Goal: Task Accomplishment & Management: Complete application form

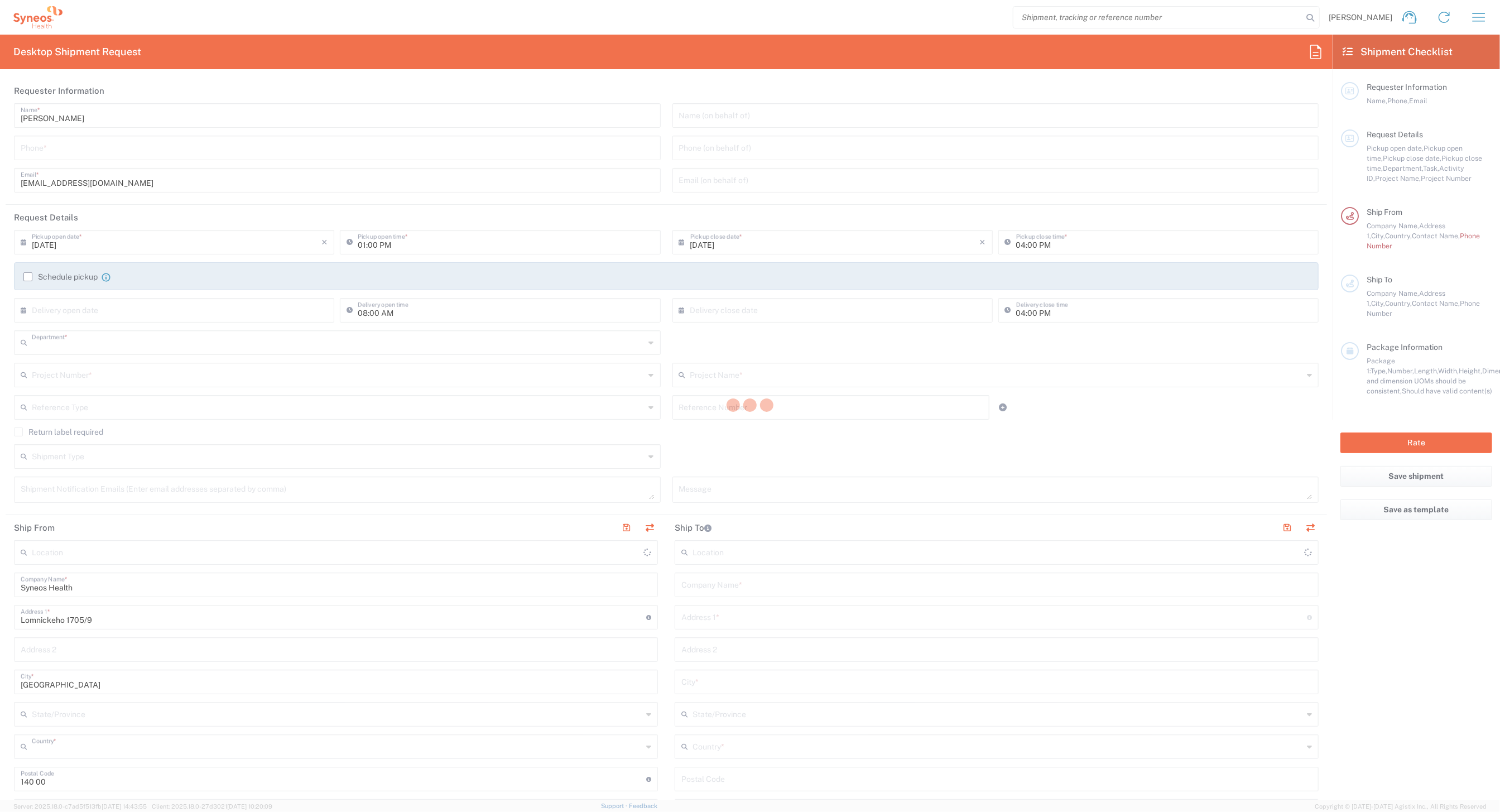
type input "8493"
type input "Czechia"
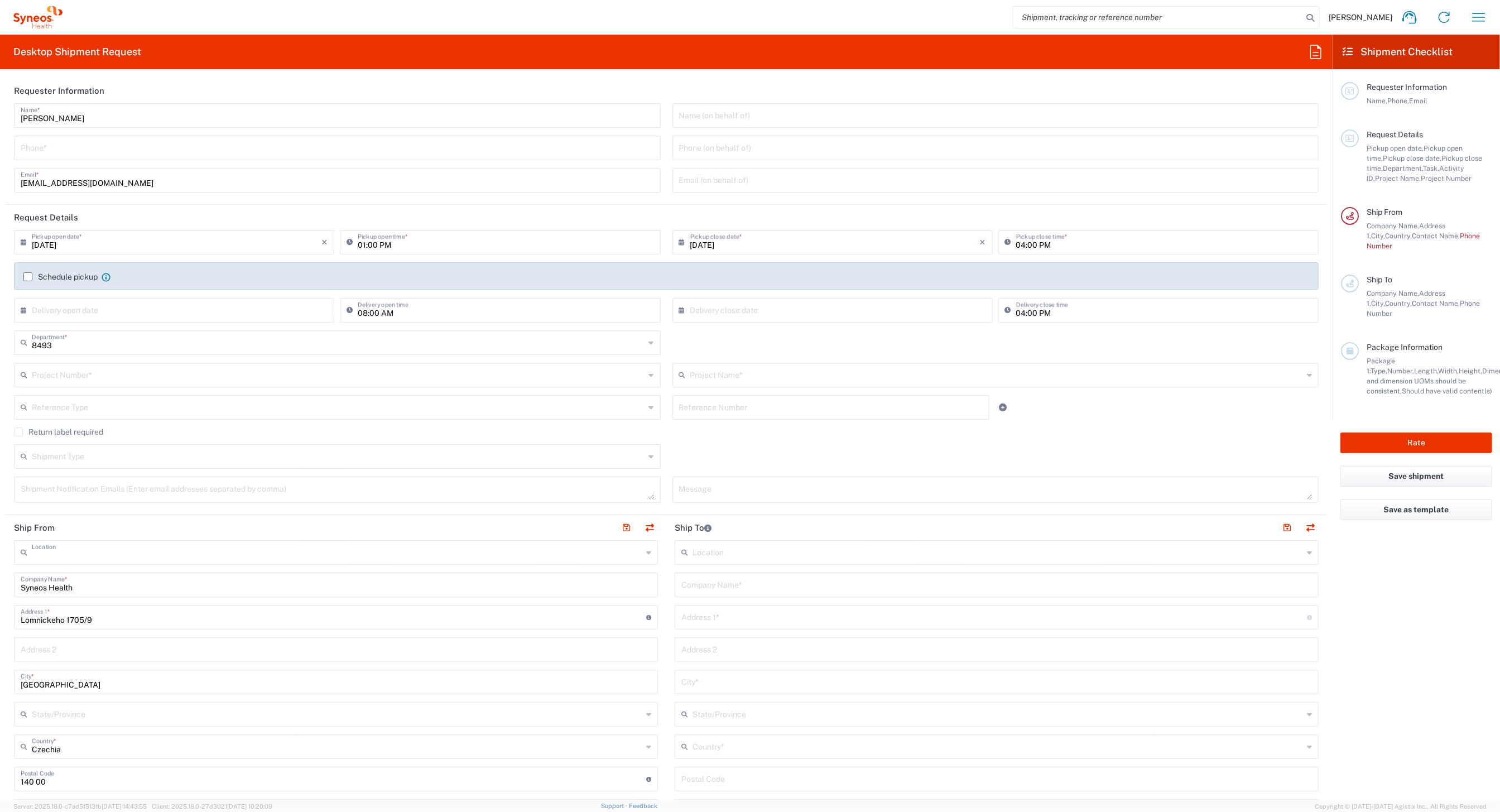
type input "Syneos Health CZ s.r.o"
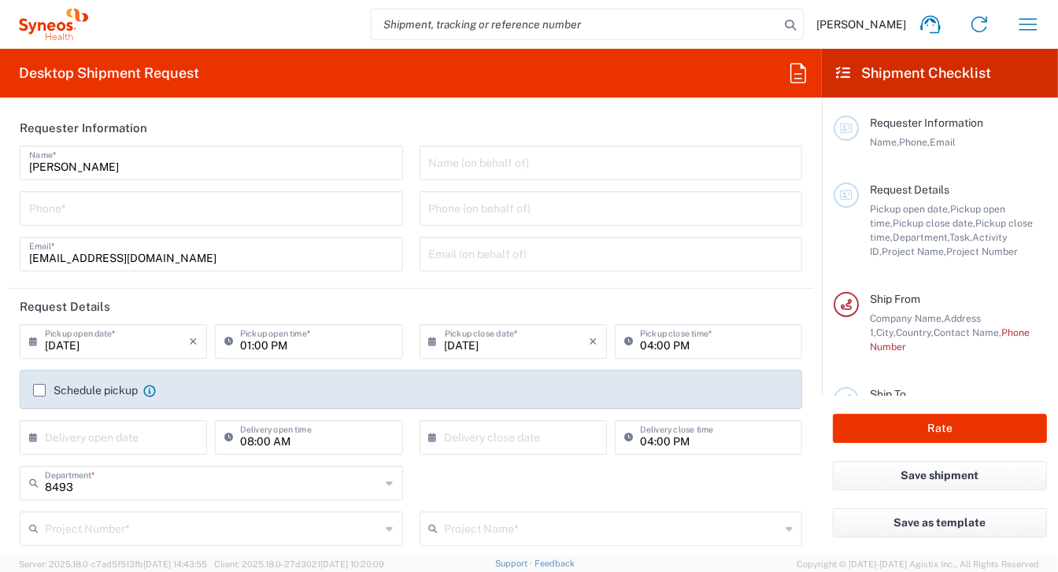
drag, startPoint x: 776, startPoint y: 8, endPoint x: 427, endPoint y: 118, distance: 366.6
click at [294, 179] on div "[PERSON_NAME] Name *" at bounding box center [211, 163] width 383 height 35
click at [661, 345] on input "04:00 PM" at bounding box center [716, 341] width 153 height 28
type input "03:00 PM"
click at [39, 390] on label "Schedule pickup" at bounding box center [85, 390] width 105 height 13
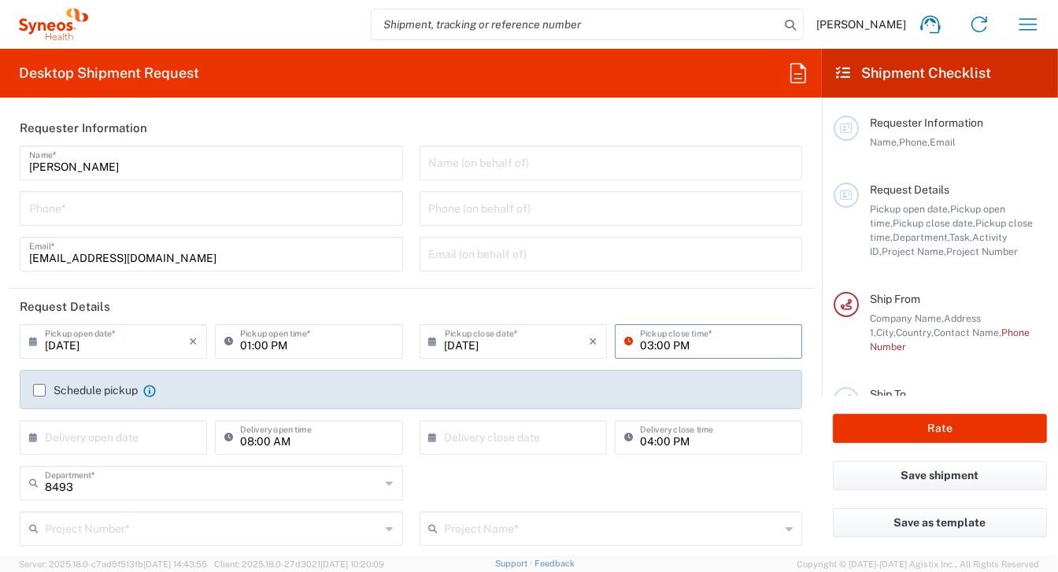
click at [39, 391] on input "Schedule pickup" at bounding box center [39, 391] width 0 height 0
click at [40, 391] on label "Schedule pickup" at bounding box center [85, 390] width 105 height 13
click at [39, 391] on input "Schedule pickup" at bounding box center [39, 391] width 0 height 0
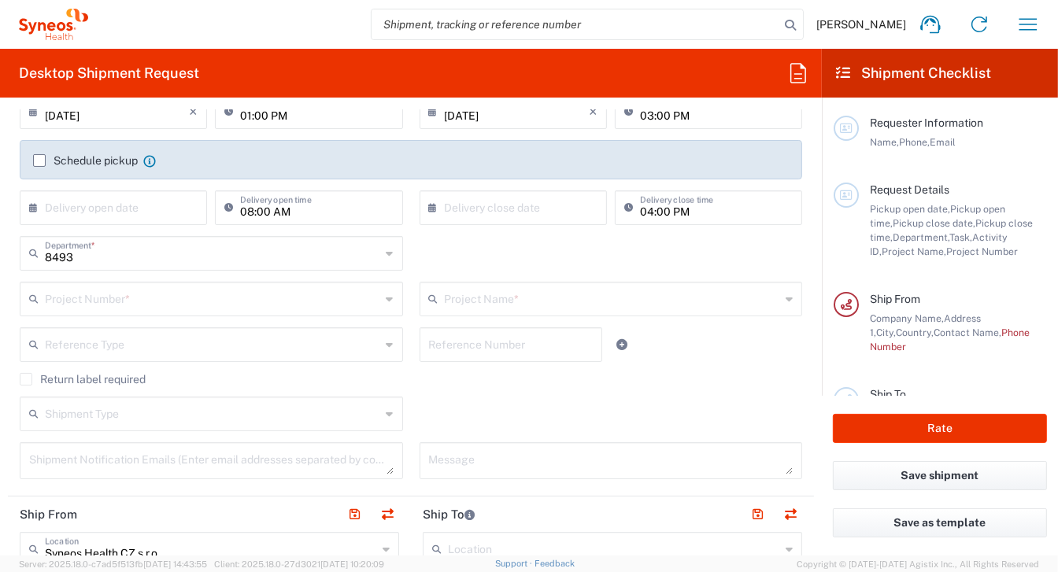
scroll to position [236, 0]
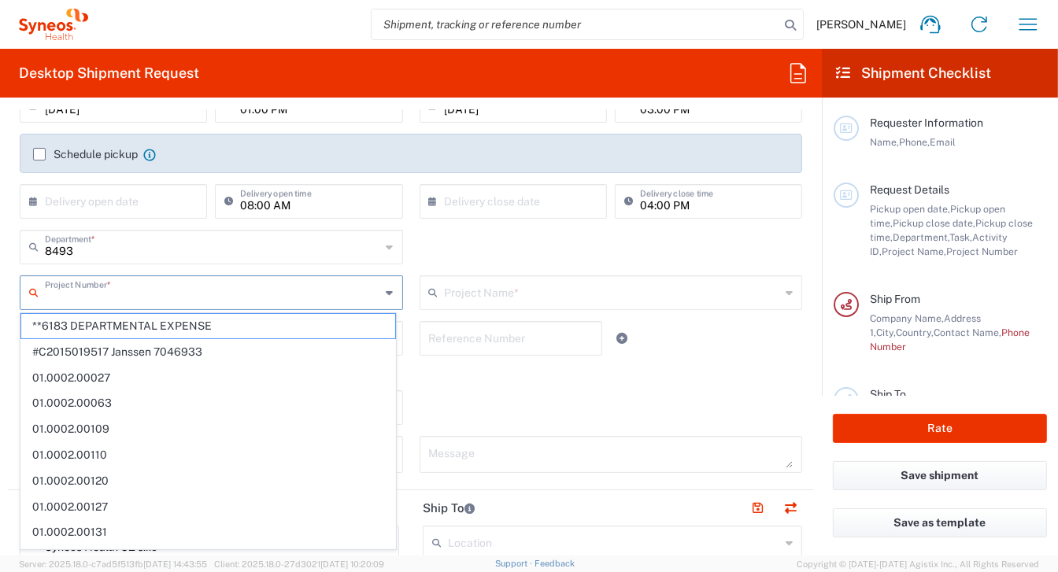
click at [135, 297] on input "text" at bounding box center [213, 292] width 336 height 28
click at [145, 324] on span "**6183 DEPARTMENTAL EXPENSE" at bounding box center [208, 326] width 374 height 24
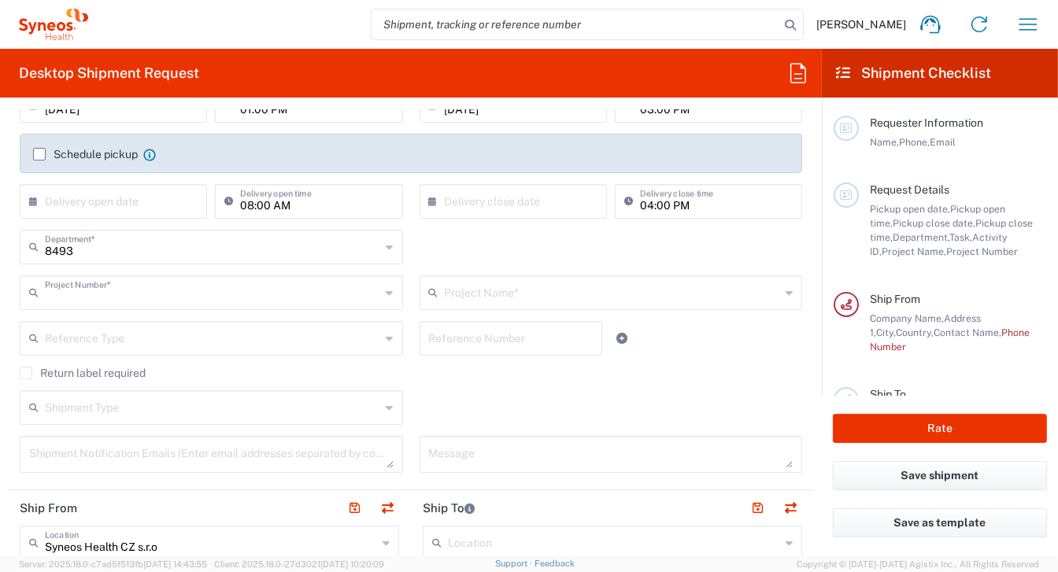
type input "**6183 DEPARTMENTAL EXPENSE"
type input "6183"
click at [387, 292] on icon at bounding box center [390, 292] width 7 height 25
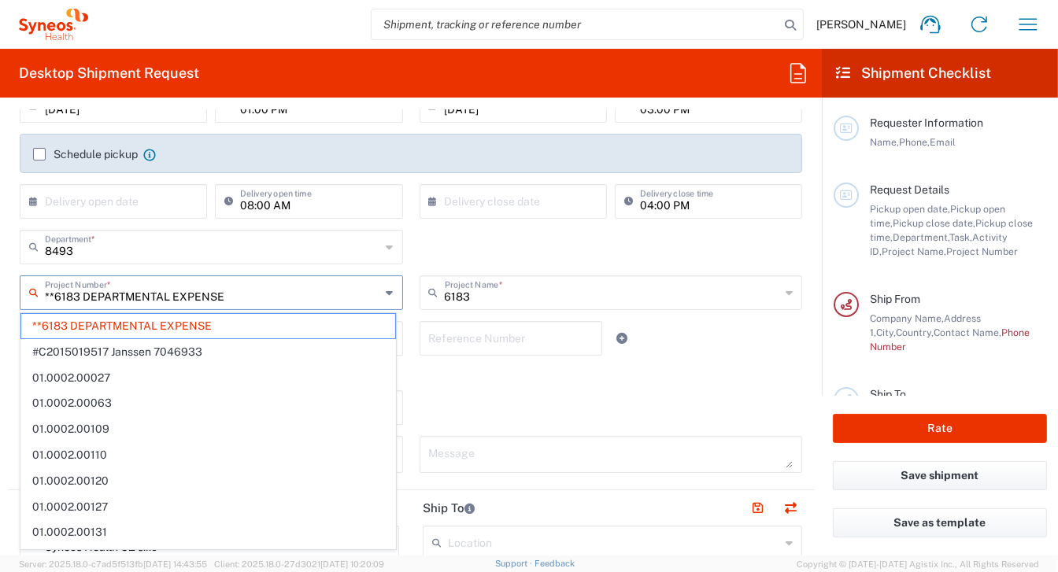
drag, startPoint x: 81, startPoint y: 300, endPoint x: 33, endPoint y: 294, distance: 48.4
click at [33, 294] on div "**6183 DEPARTMENTAL EXPENSE Project Number *" at bounding box center [211, 293] width 383 height 35
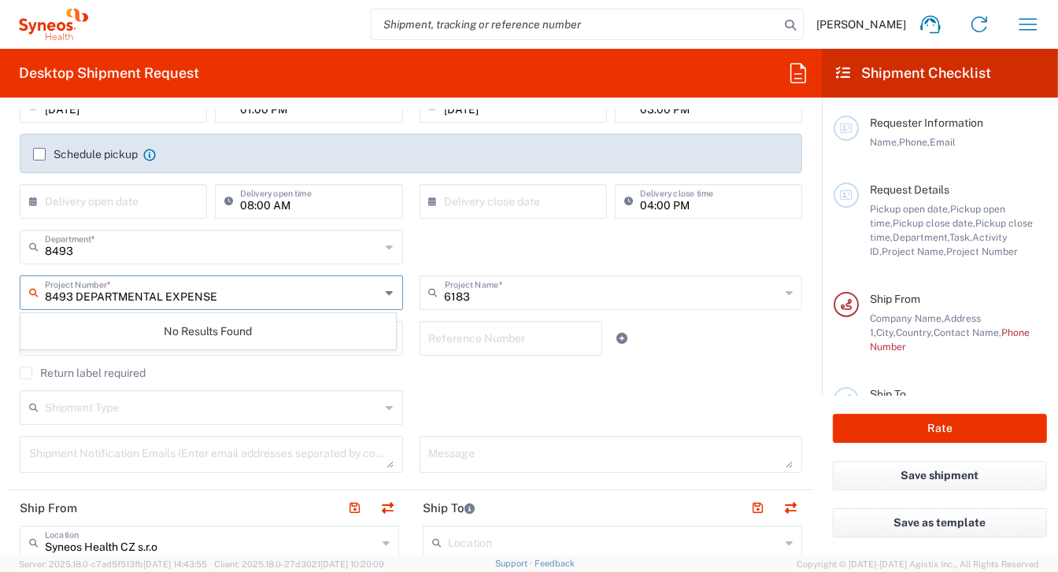
click at [187, 316] on div "No Results Found" at bounding box center [208, 331] width 376 height 36
drag, startPoint x: 71, startPoint y: 294, endPoint x: 59, endPoint y: 296, distance: 11.9
click at [59, 296] on input "8493 DEPARTMENTAL EXPENSE" at bounding box center [213, 292] width 336 height 28
drag, startPoint x: 74, startPoint y: 298, endPoint x: 172, endPoint y: 272, distance: 101.6
click at [241, 292] on input "8493 DEPARTMENTAL EXPENSE" at bounding box center [213, 292] width 336 height 28
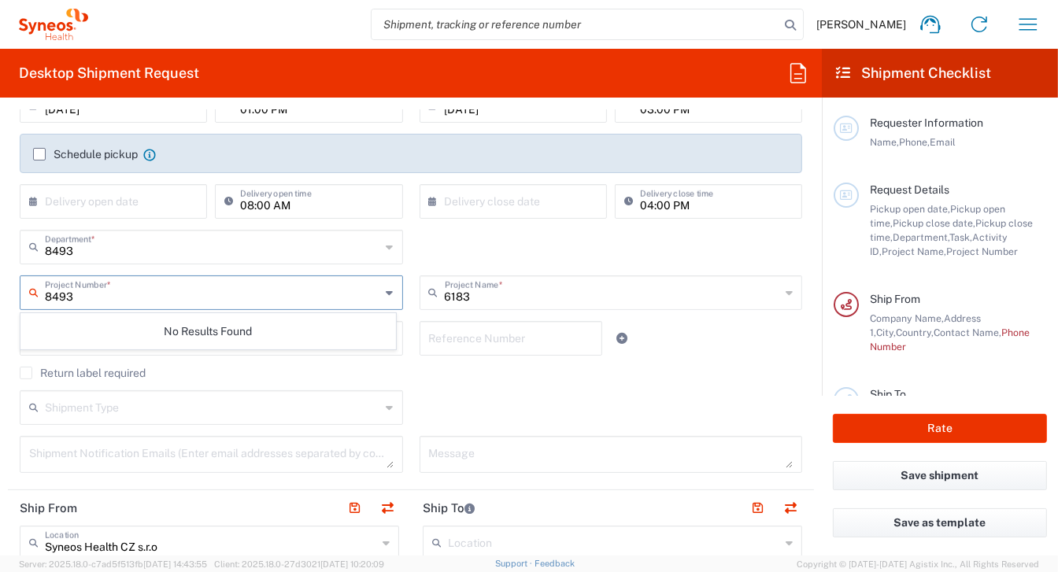
type input "8493"
drag, startPoint x: 73, startPoint y: 295, endPoint x: 0, endPoint y: 243, distance: 90.3
click at [13, 285] on div "8493 Project Number * No Results Found" at bounding box center [212, 299] width 400 height 46
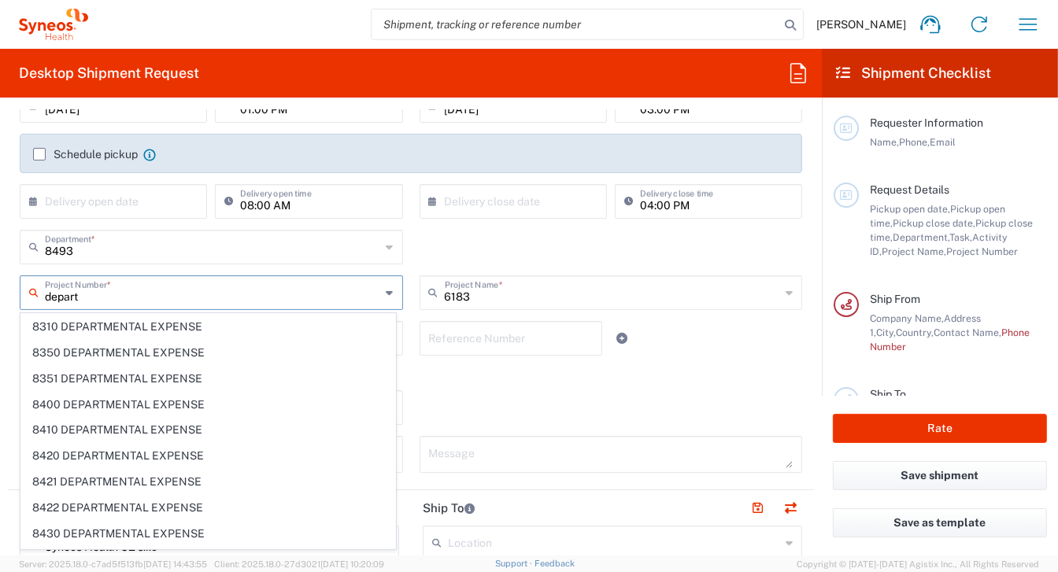
scroll to position [9428, 0]
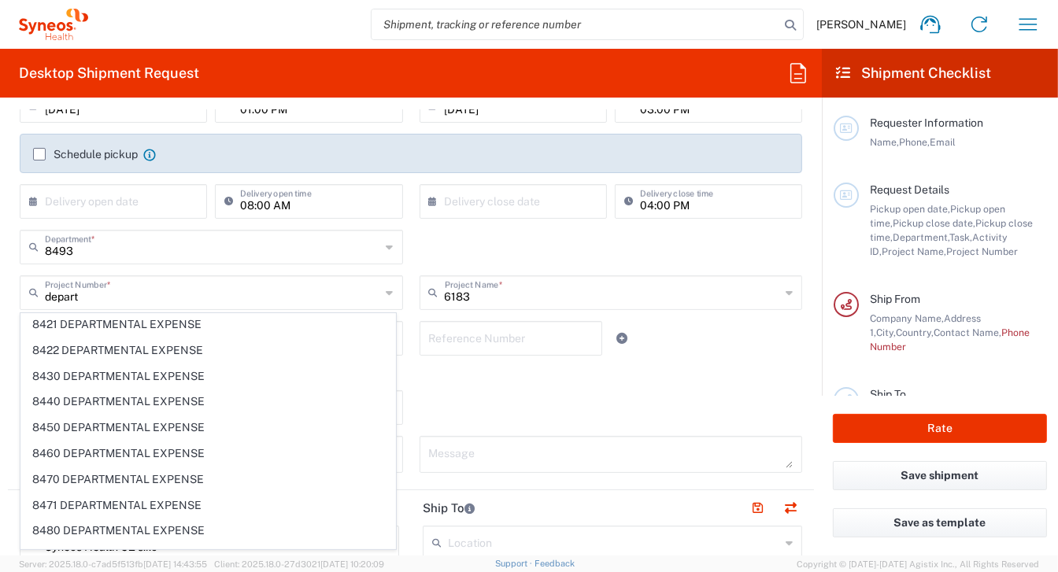
type input "8493 DEPARTMENTAL EXPENSE"
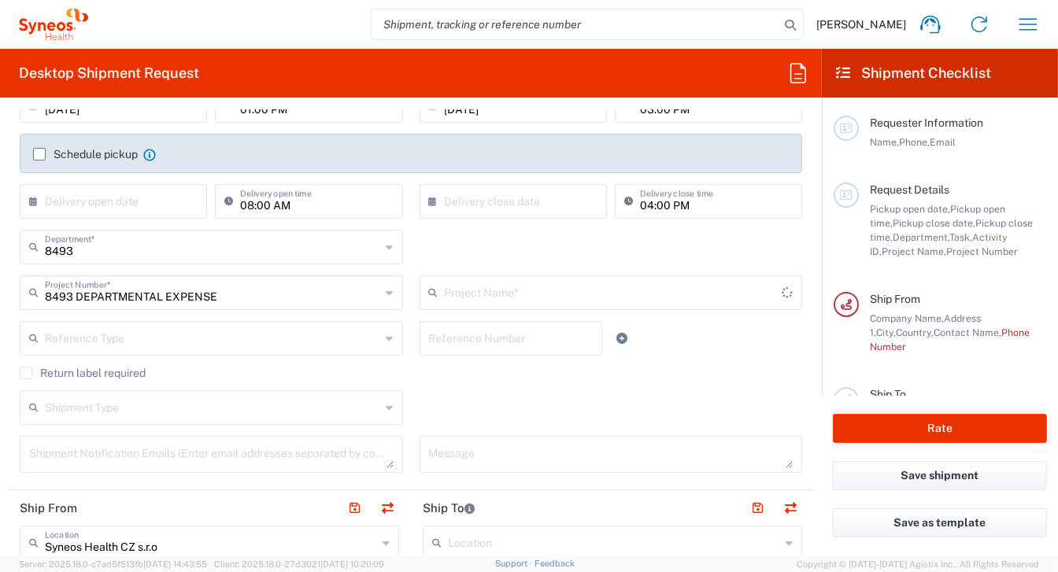
type input "8493 DEPARTMENTAL EXPENSE"
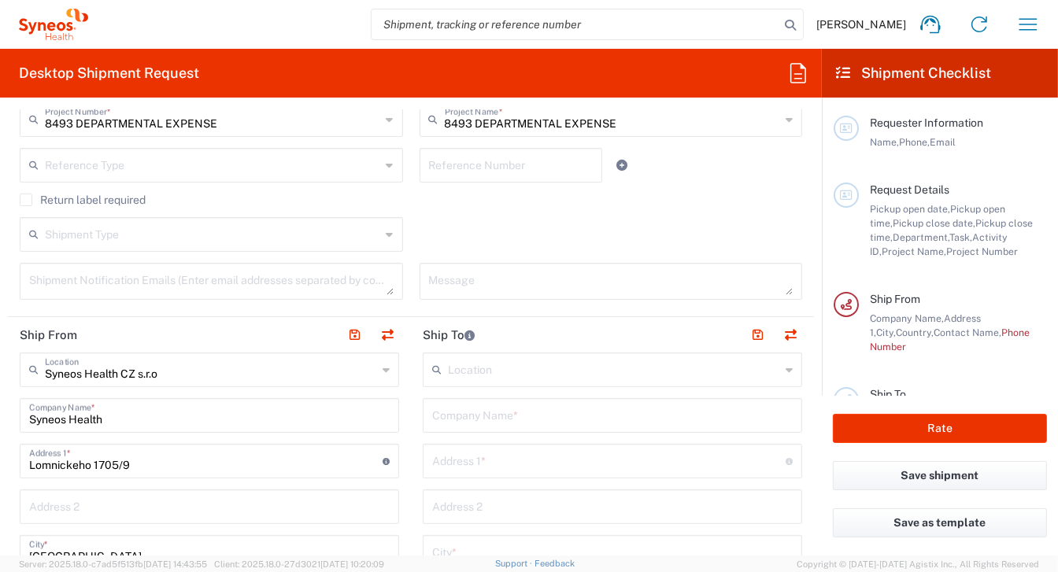
scroll to position [394, 0]
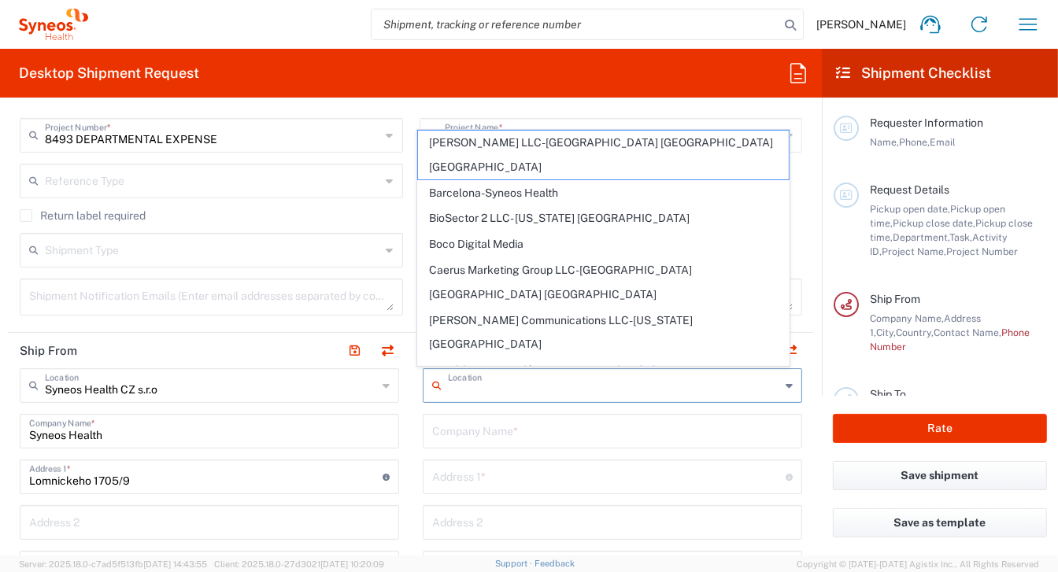
click at [493, 391] on input "text" at bounding box center [614, 385] width 332 height 28
click at [490, 428] on input "text" at bounding box center [612, 431] width 361 height 28
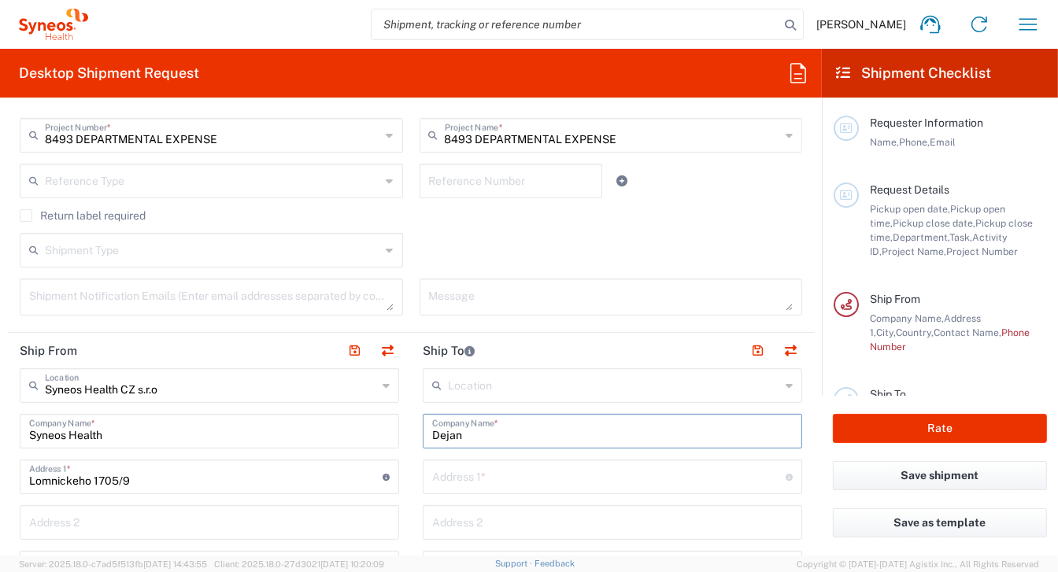
click at [476, 417] on input "Dejan" at bounding box center [612, 431] width 361 height 28
click at [467, 424] on input "Dejan" at bounding box center [612, 431] width 361 height 28
drag, startPoint x: 467, startPoint y: 424, endPoint x: 295, endPoint y: 572, distance: 226.7
click at [467, 424] on input "Dejan" at bounding box center [612, 431] width 361 height 28
type input "Dejan"
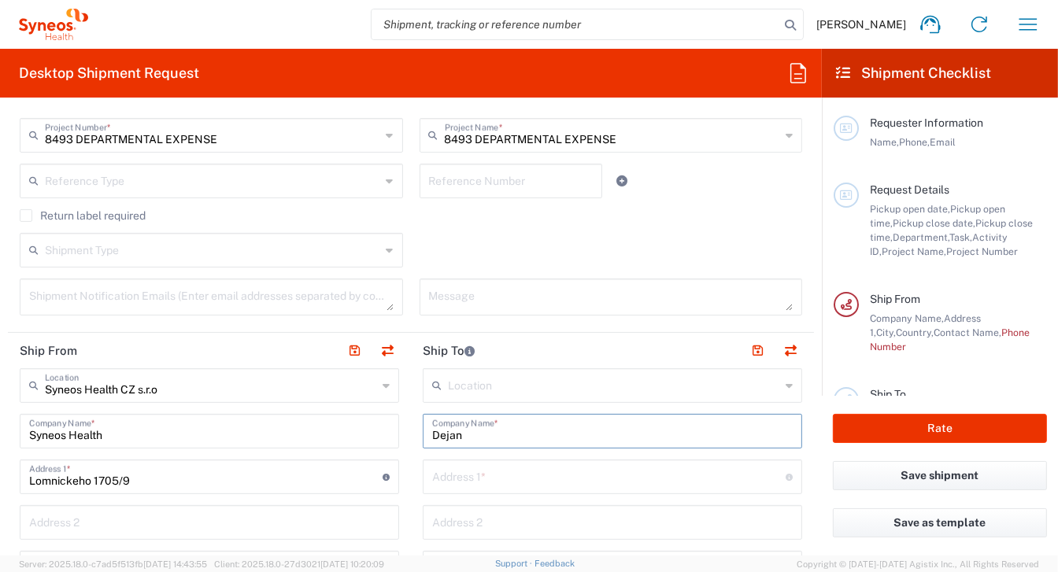
click at [473, 427] on input "Dejan" at bounding box center [612, 431] width 361 height 28
click at [893, 468] on button "Save shipment" at bounding box center [940, 475] width 214 height 29
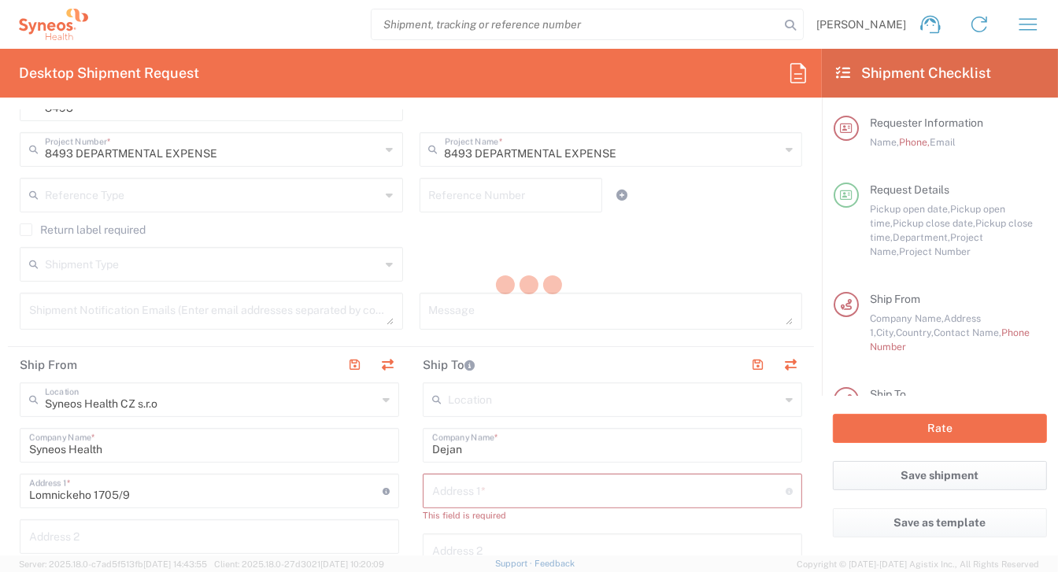
scroll to position [407, 0]
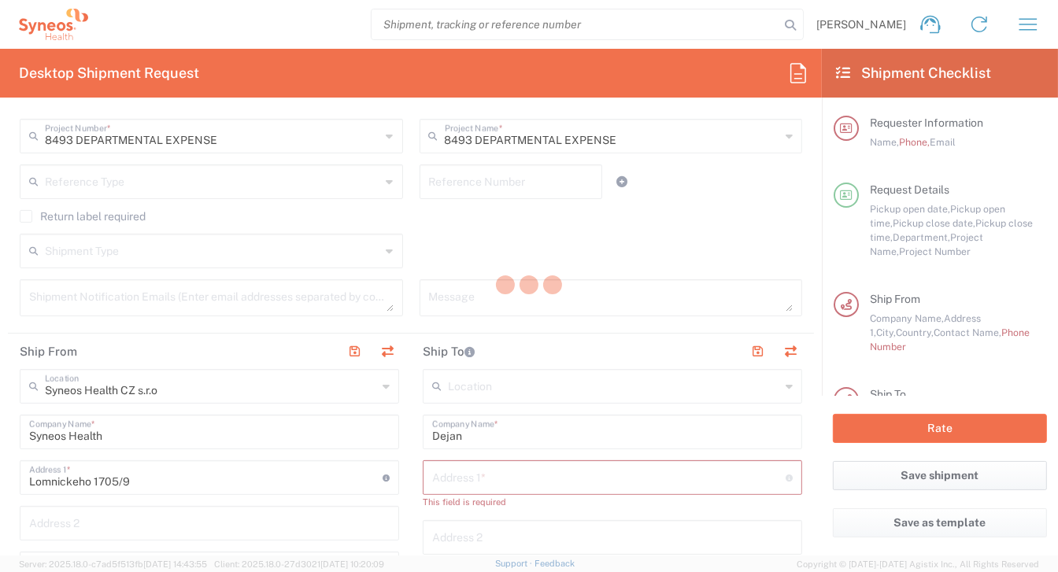
type input "8493 DEPARTMENTAL EXPENSE"
click at [466, 430] on div at bounding box center [529, 286] width 1058 height 572
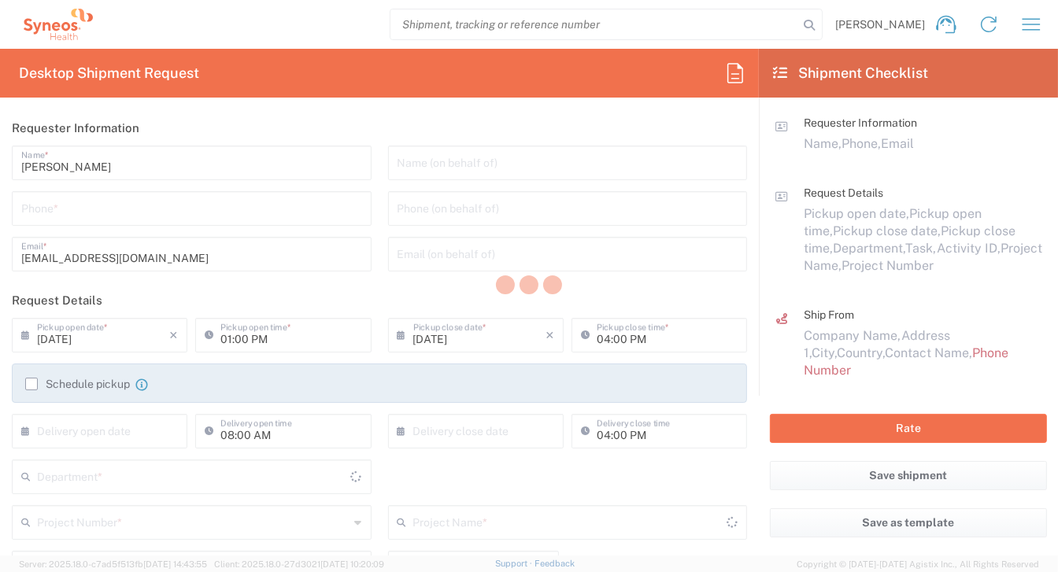
type input "8493"
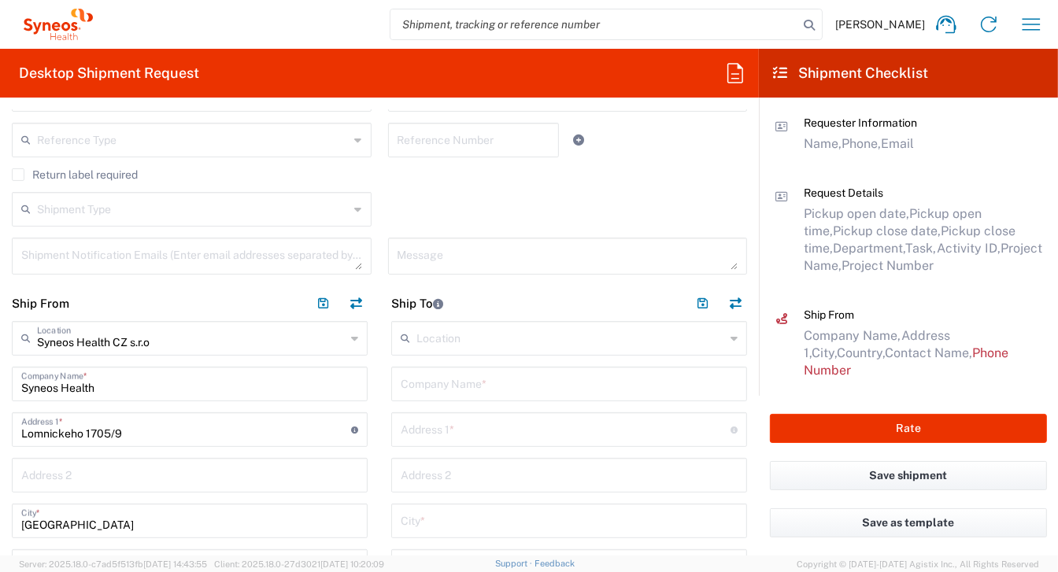
scroll to position [394, 0]
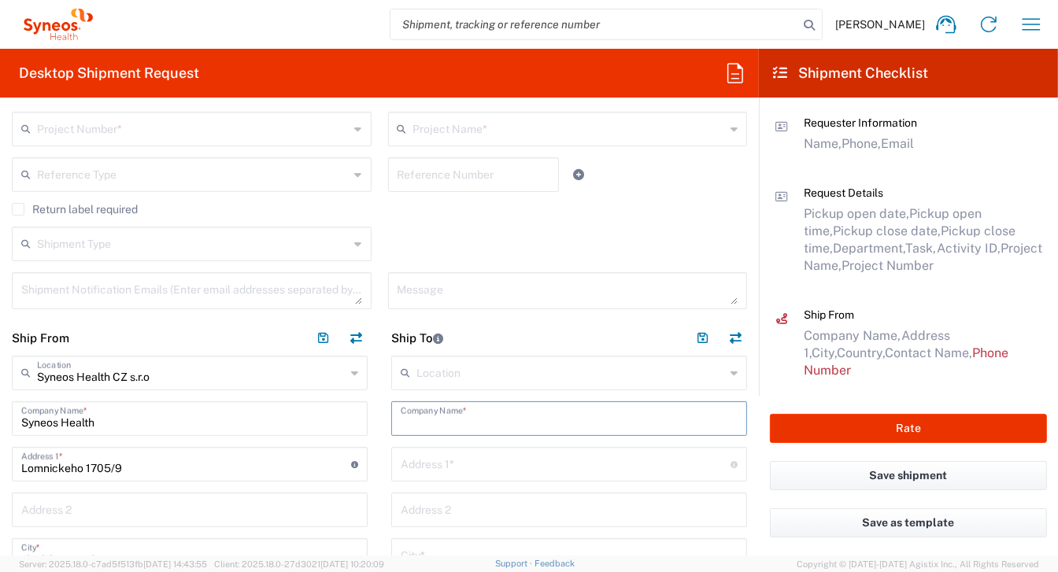
click at [417, 417] on input "text" at bounding box center [569, 418] width 337 height 28
type input "[PERSON_NAME]"
click at [491, 456] on input "text" at bounding box center [566, 464] width 330 height 28
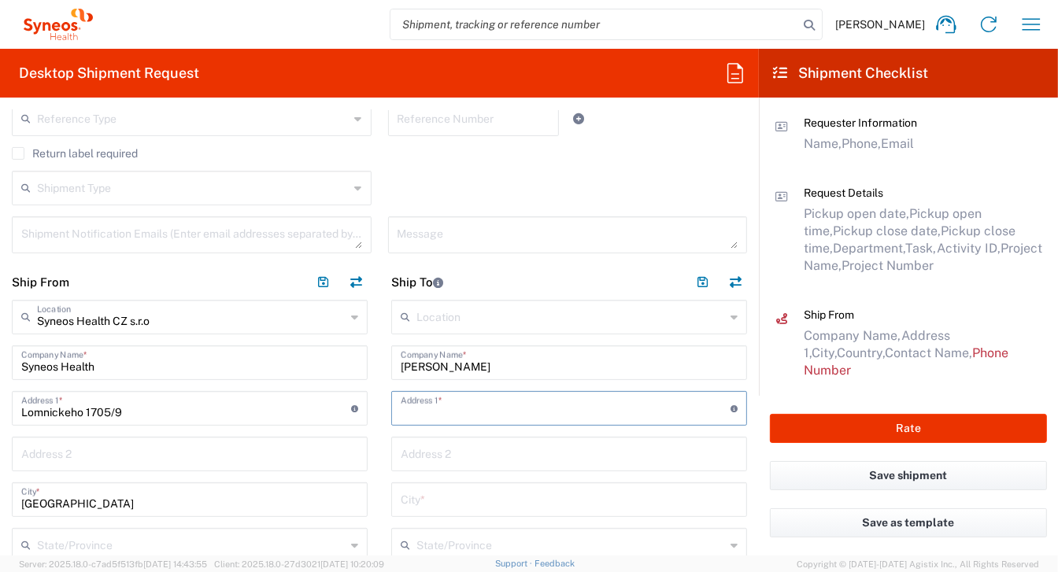
scroll to position [472, 0]
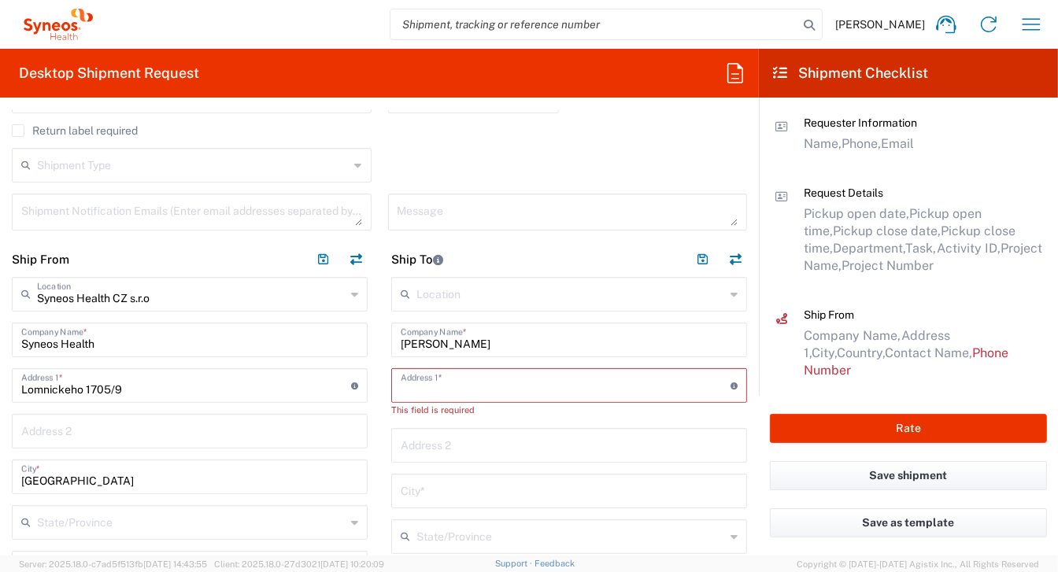
paste input "[PERSON_NAME][STREET_ADDRESS]"
drag, startPoint x: 524, startPoint y: 384, endPoint x: 589, endPoint y: 388, distance: 64.7
click at [589, 388] on input "[PERSON_NAME][STREET_ADDRESS]" at bounding box center [566, 385] width 330 height 28
type input "[PERSON_NAME][STREET_ADDRESS]"
click at [413, 478] on input "text" at bounding box center [569, 476] width 337 height 28
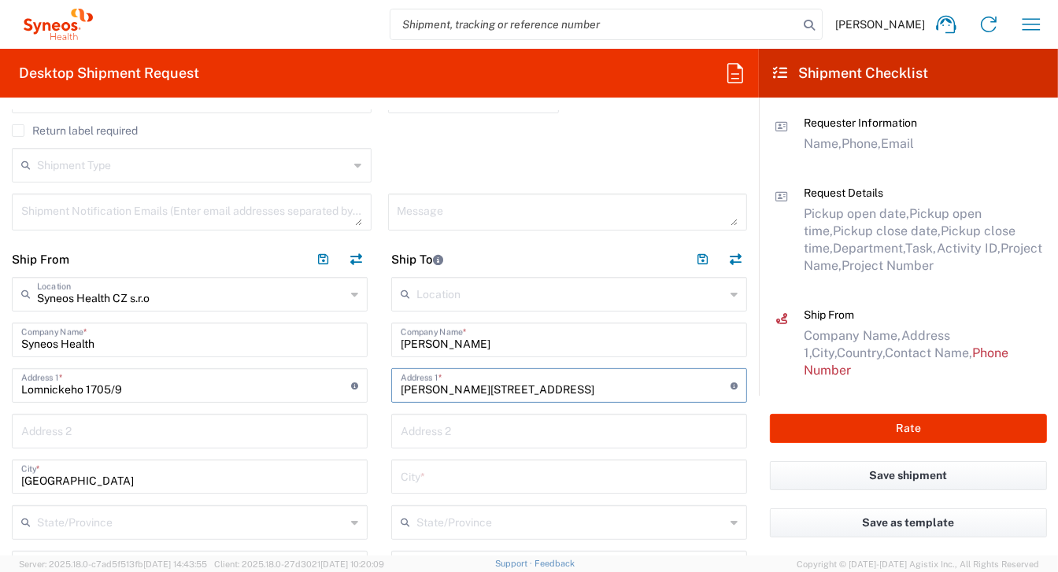
paste input "Samobor"
type input "Samobor"
drag, startPoint x: 490, startPoint y: 385, endPoint x: 532, endPoint y: 384, distance: 42.5
click at [532, 384] on input "[PERSON_NAME][STREET_ADDRESS]" at bounding box center [566, 385] width 330 height 28
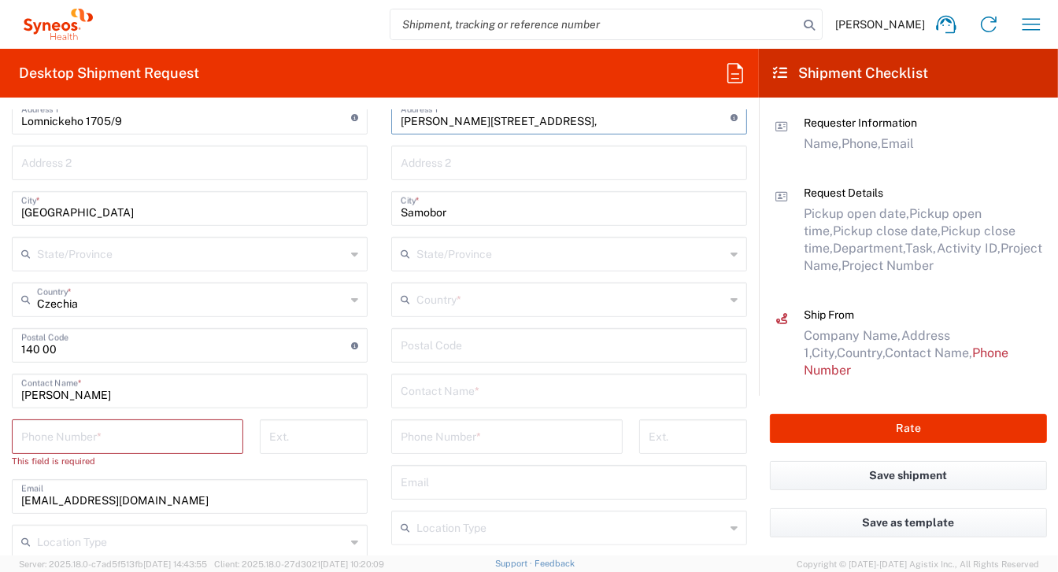
scroll to position [630, 0]
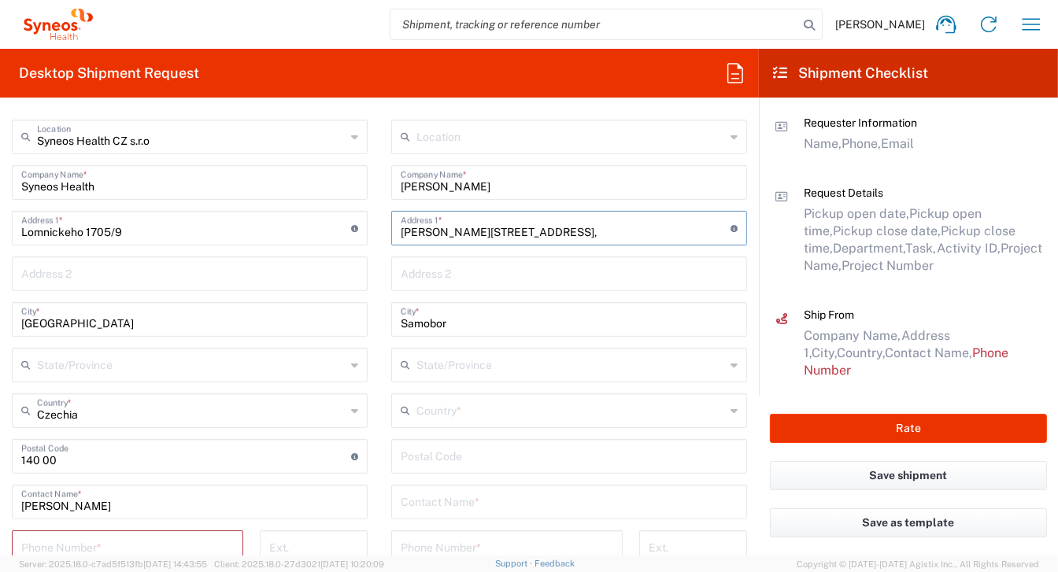
type input "[PERSON_NAME][STREET_ADDRESS],"
click at [401, 322] on input "Samobor" at bounding box center [569, 319] width 337 height 28
click at [447, 324] on input "Samobor" at bounding box center [569, 319] width 337 height 28
paste input "10430"
type input "Samobor 10430"
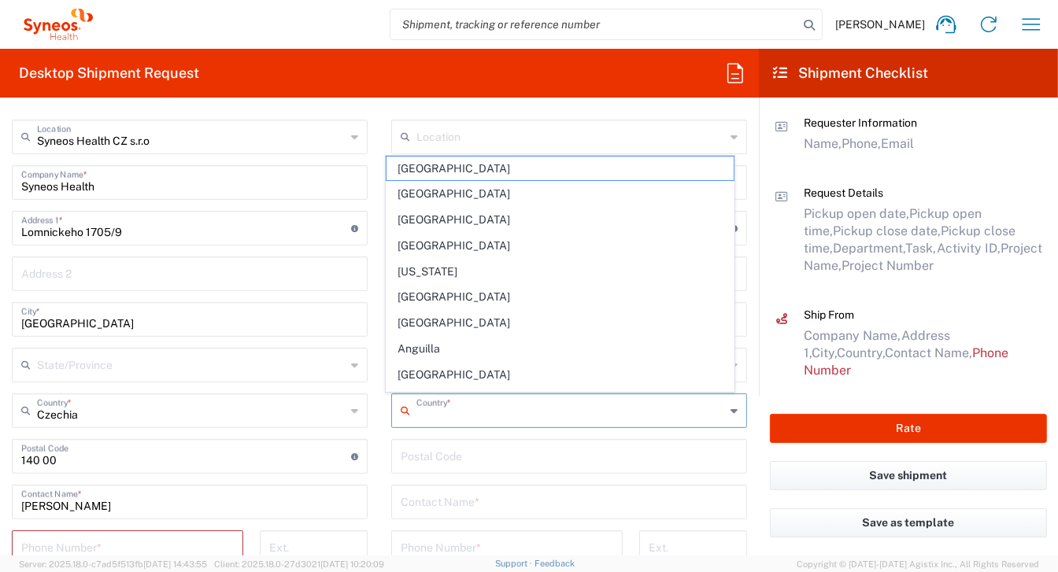
click at [462, 413] on input "text" at bounding box center [571, 410] width 309 height 28
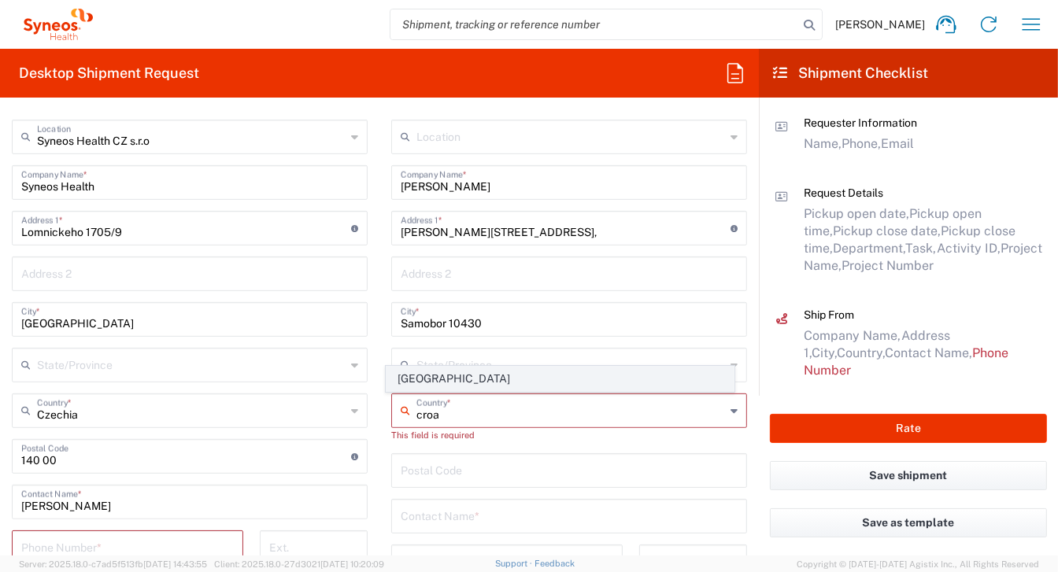
click at [447, 378] on span "[GEOGRAPHIC_DATA]" at bounding box center [560, 379] width 347 height 24
type input "[GEOGRAPHIC_DATA]"
type input "Sender/Shipper"
type input "Delivery Duty Paid"
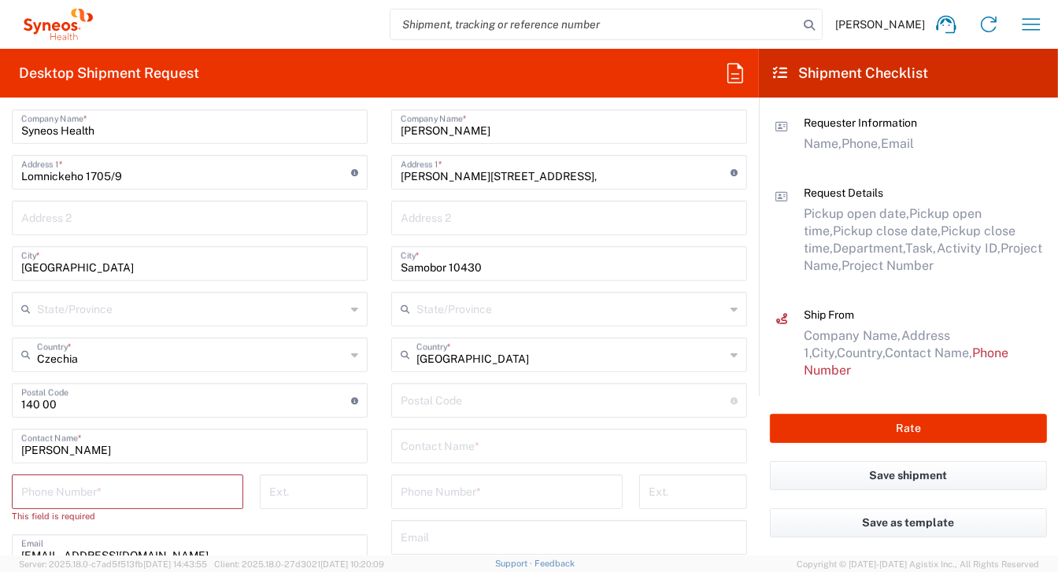
scroll to position [709, 0]
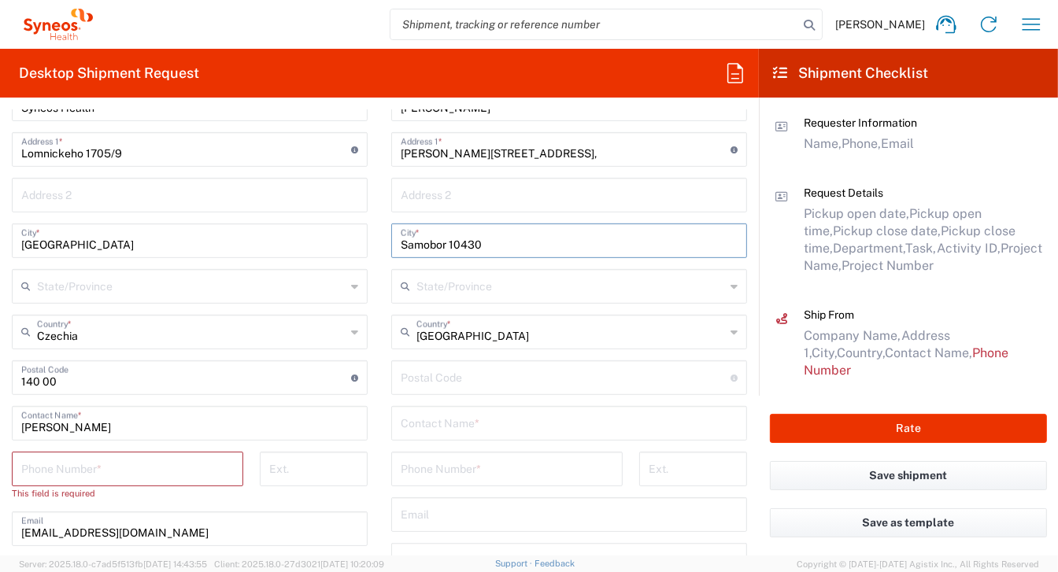
drag, startPoint x: 444, startPoint y: 243, endPoint x: 480, endPoint y: 243, distance: 36.2
click at [480, 243] on input "Samobor 10430" at bounding box center [569, 240] width 337 height 28
type input "Samobor"
click at [423, 376] on input "undefined" at bounding box center [566, 377] width 330 height 28
paste input "10430"
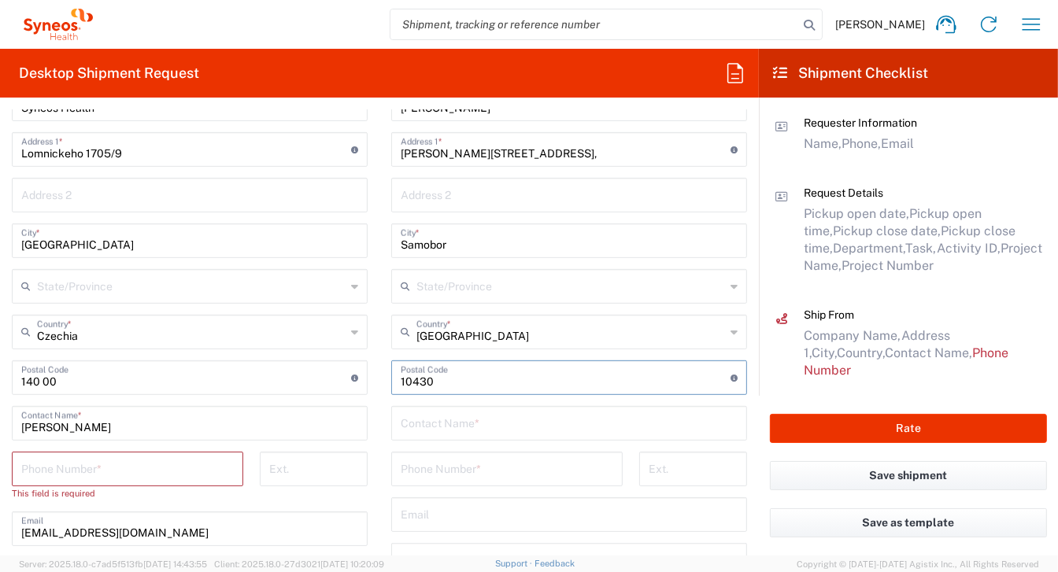
type input "10430"
click at [428, 428] on input "text" at bounding box center [569, 423] width 337 height 28
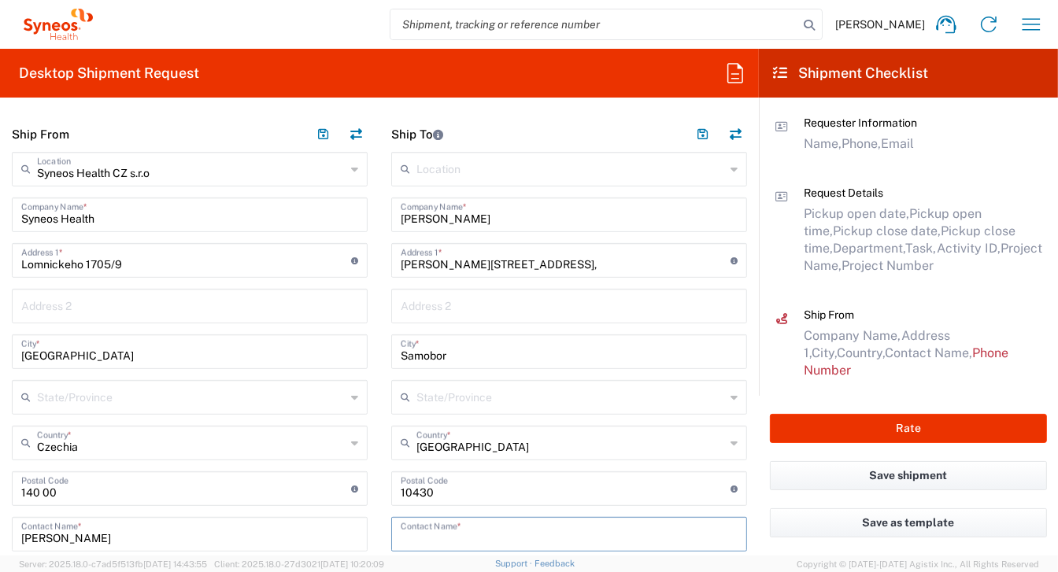
scroll to position [472, 0]
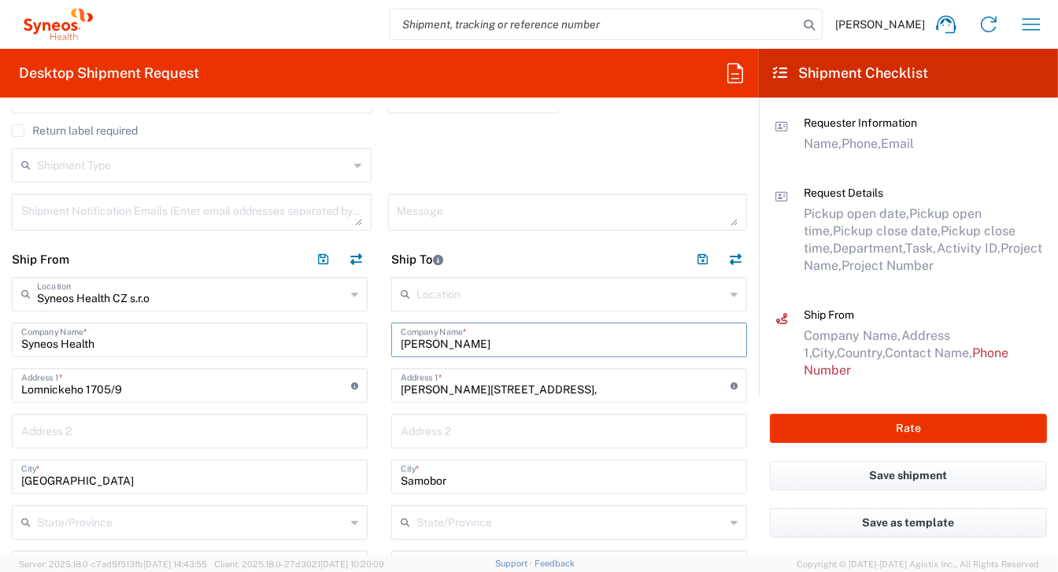
drag, startPoint x: 395, startPoint y: 345, endPoint x: 478, endPoint y: 344, distance: 82.7
click at [478, 344] on input "[PERSON_NAME]" at bounding box center [569, 339] width 337 height 28
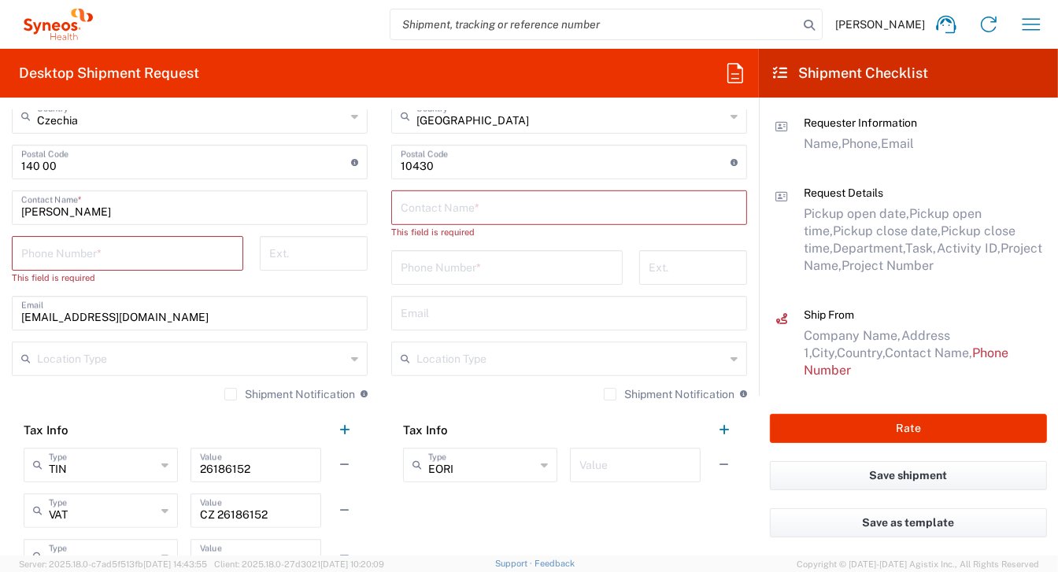
scroll to position [866, 0]
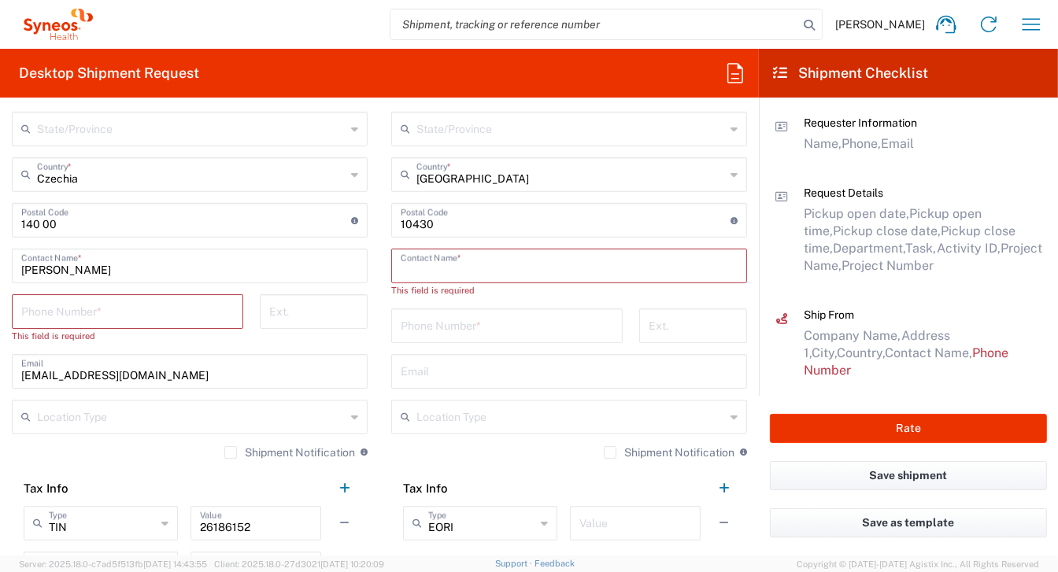
click at [401, 269] on input "text" at bounding box center [569, 265] width 337 height 28
paste input "[PERSON_NAME]"
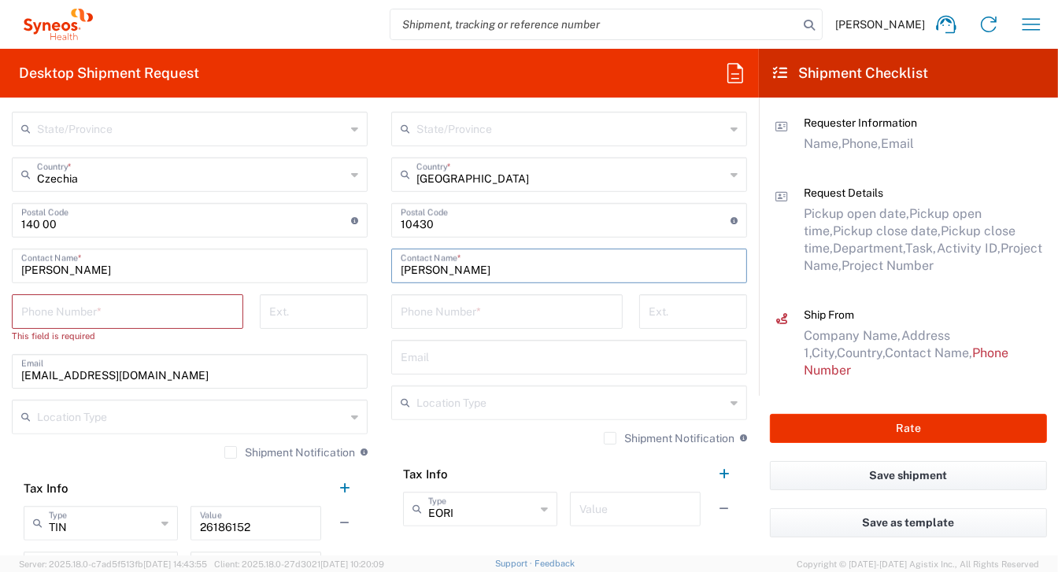
click at [408, 270] on input "[PERSON_NAME]" at bounding box center [569, 265] width 337 height 28
type input "[PERSON_NAME]"
drag, startPoint x: 406, startPoint y: 311, endPoint x: 424, endPoint y: 345, distance: 38.4
click at [406, 311] on input "tel" at bounding box center [507, 311] width 213 height 28
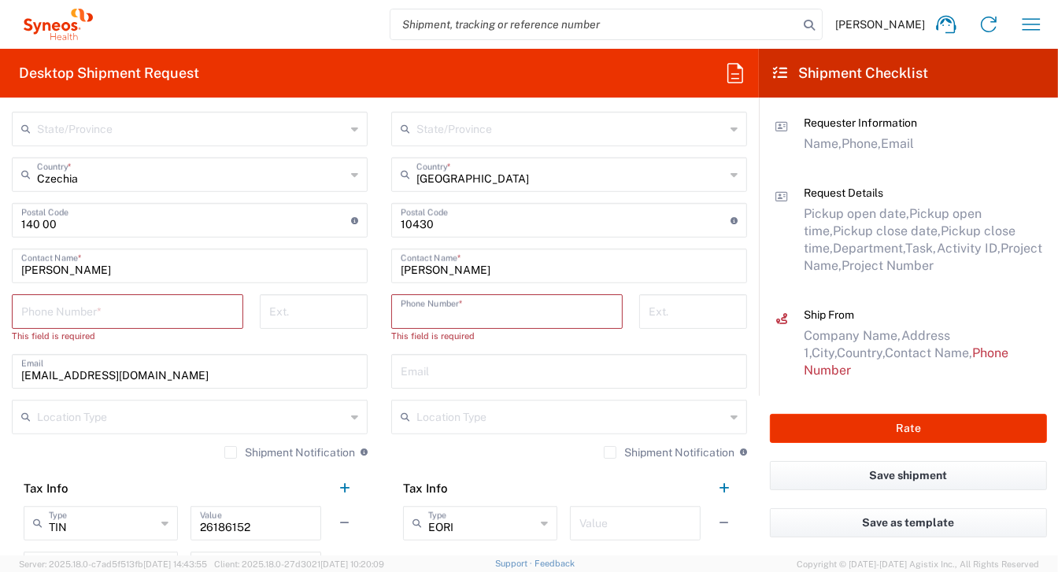
paste input "[PHONE_NUMBER]"
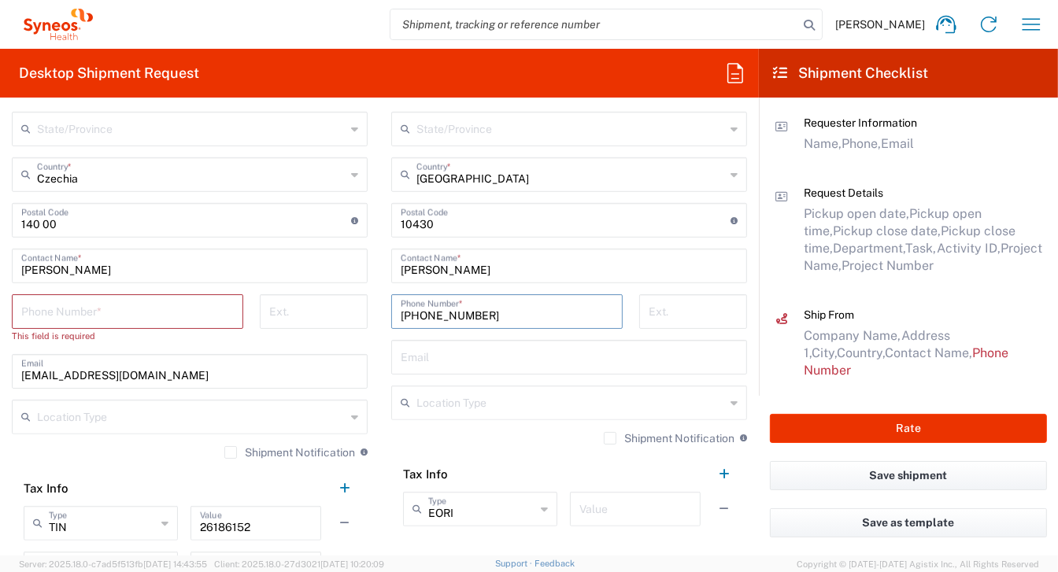
type input "[PHONE_NUMBER]"
click at [418, 361] on input "text" at bounding box center [569, 357] width 337 height 28
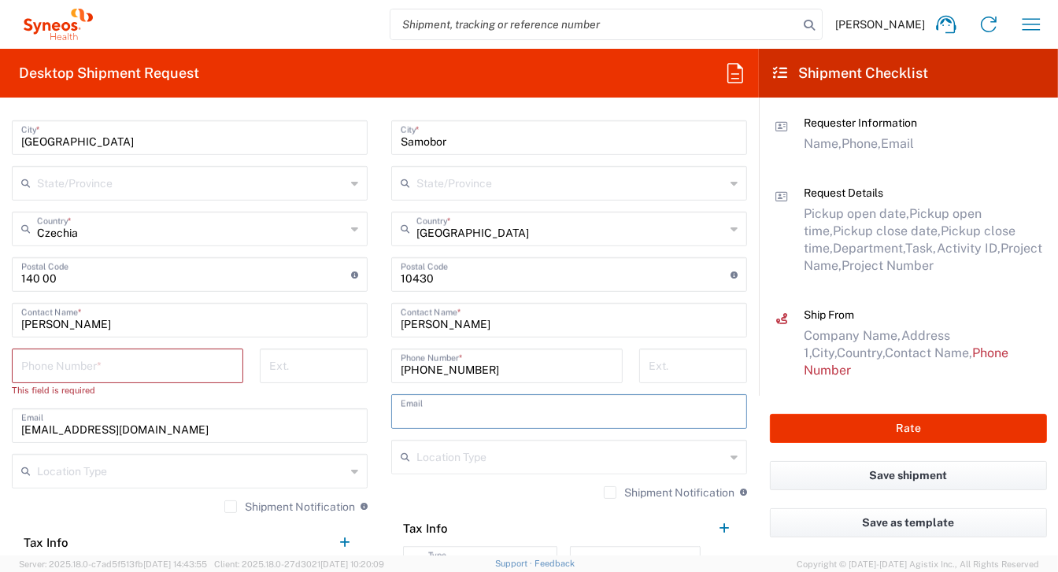
scroll to position [787, 0]
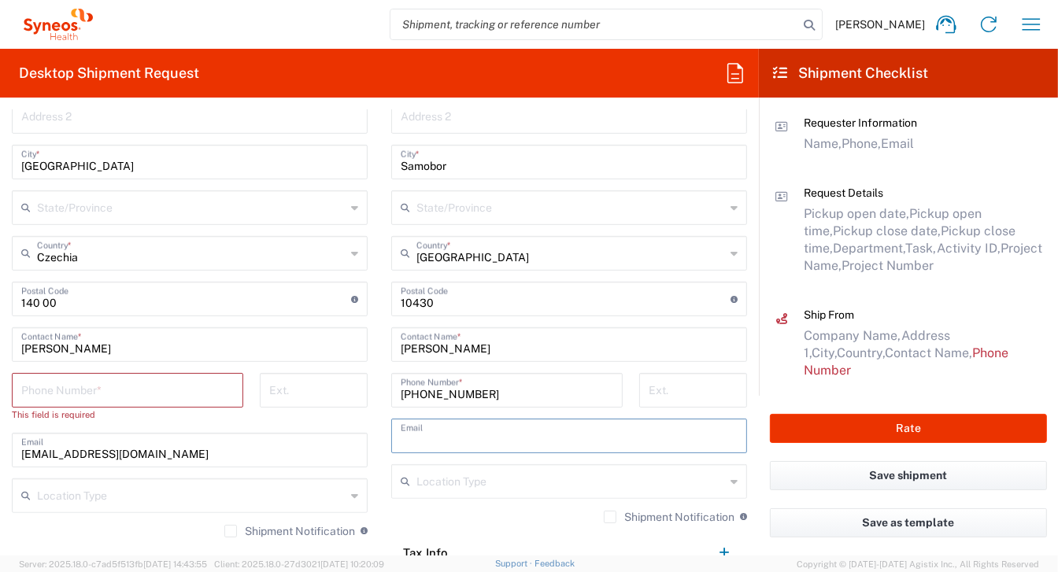
paste input "[EMAIL_ADDRESS][DOMAIN_NAME]"
type input "[EMAIL_ADDRESS][DOMAIN_NAME]"
click at [123, 398] on input "tel" at bounding box center [127, 390] width 213 height 28
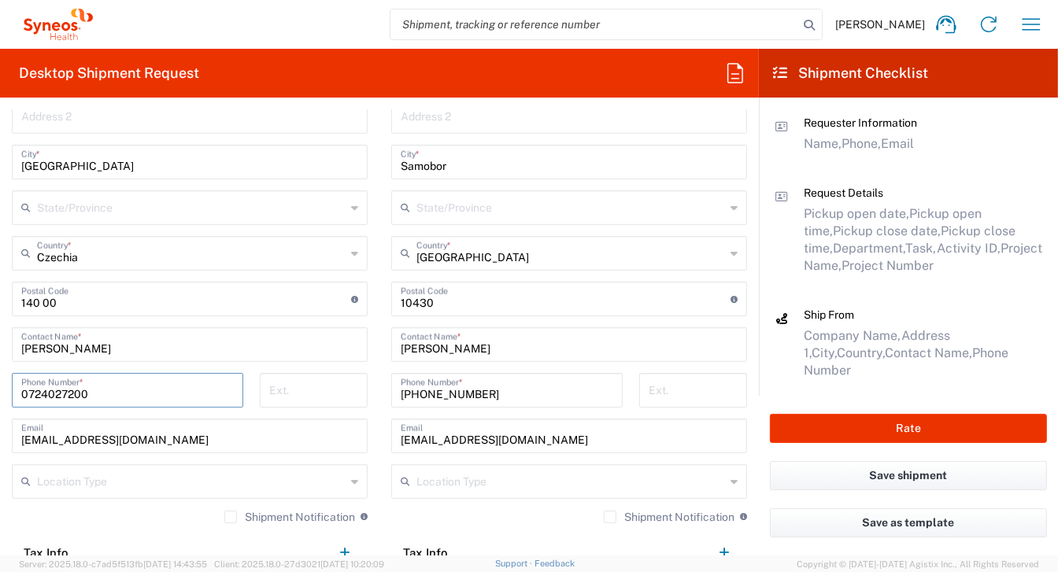
drag, startPoint x: 87, startPoint y: 394, endPoint x: 7, endPoint y: 384, distance: 80.9
click at [7, 384] on div "[PHONE_NUMBER] Phone Number *" at bounding box center [128, 396] width 248 height 46
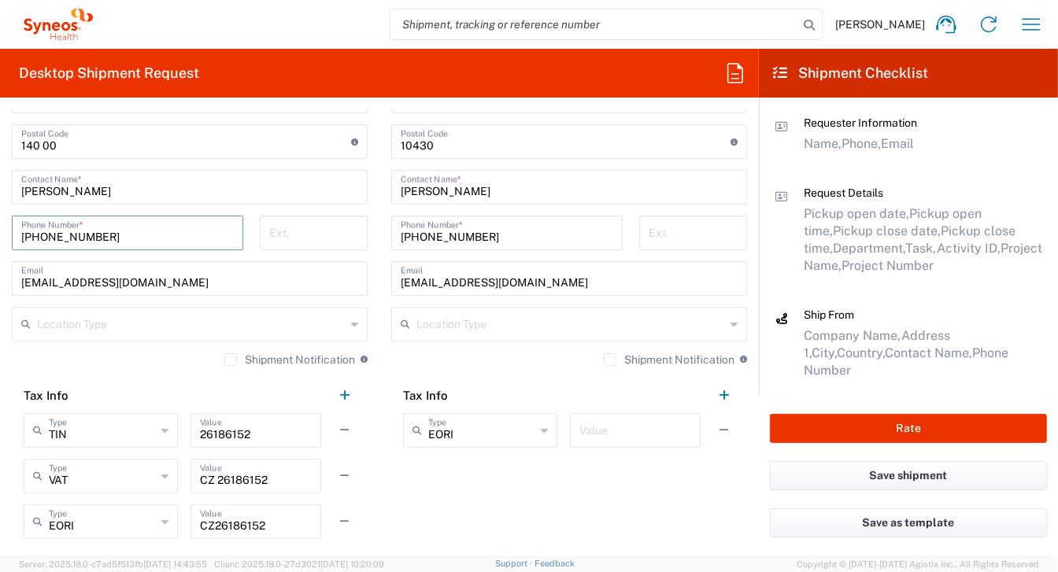
type input "[PHONE_NUMBER]"
click at [731, 326] on icon at bounding box center [734, 324] width 7 height 25
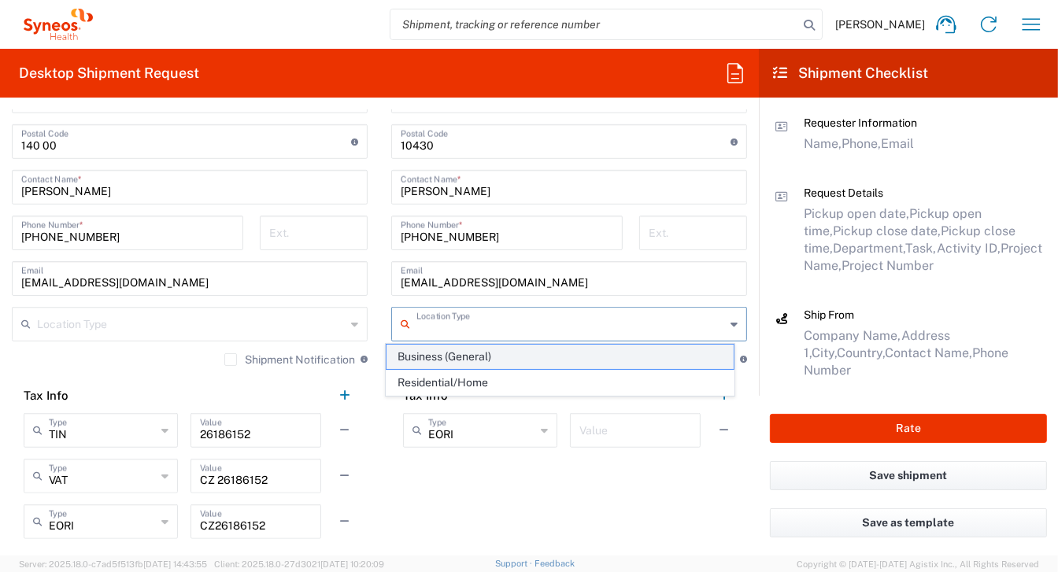
scroll to position [1024, 0]
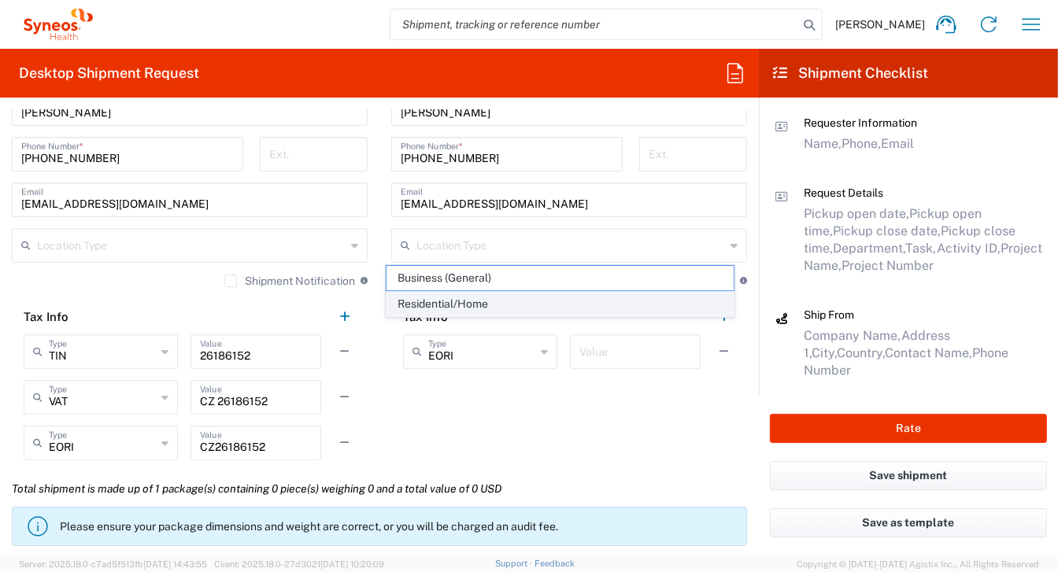
click at [457, 303] on span "Residential/Home" at bounding box center [560, 304] width 347 height 24
type input "Residential/Home"
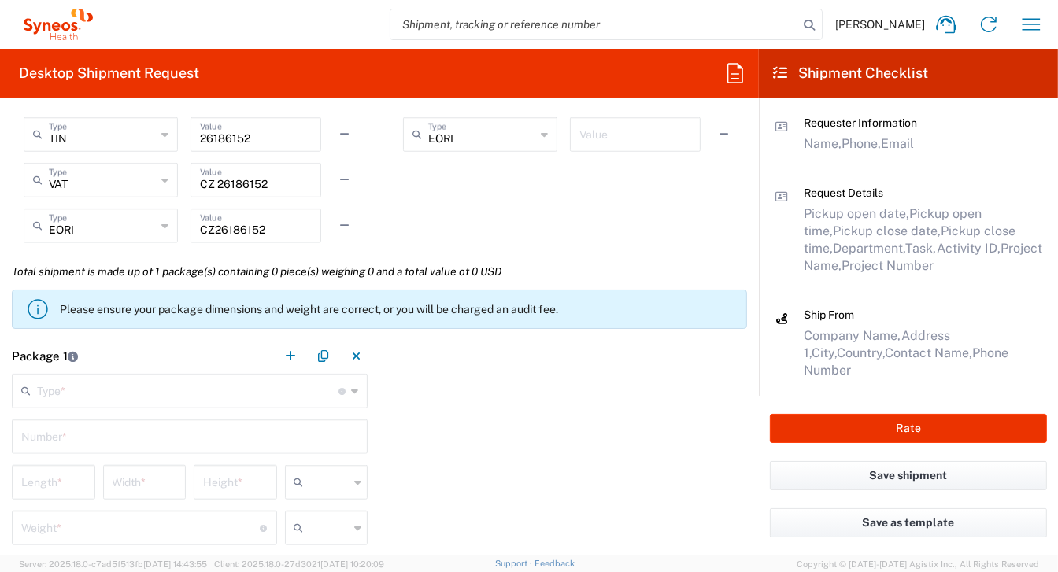
scroll to position [1260, 0]
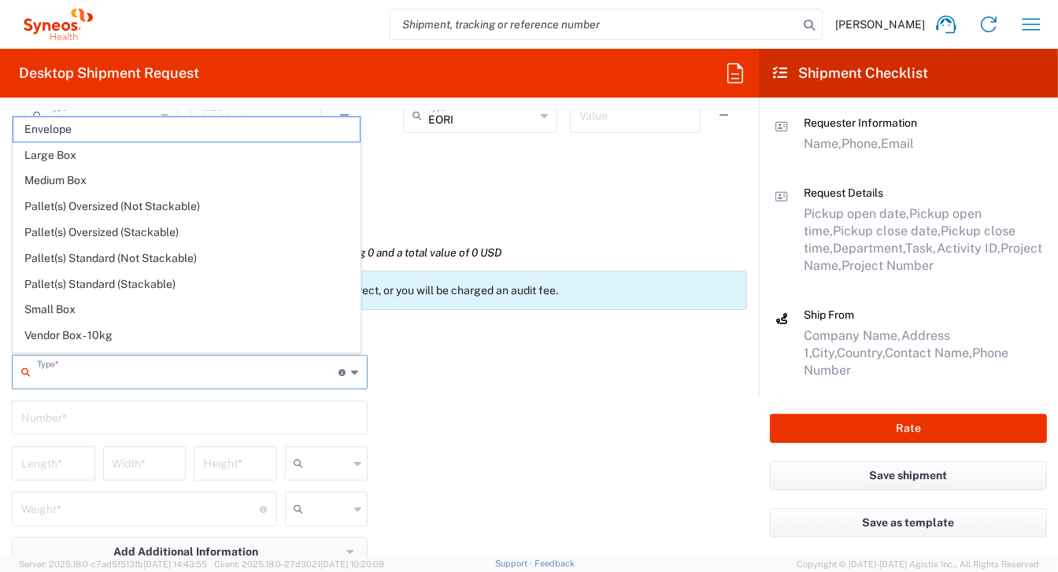
click at [51, 368] on input "text" at bounding box center [188, 371] width 302 height 28
click at [50, 125] on span "Envelope" at bounding box center [186, 129] width 347 height 24
type input "Envelope"
type input "1"
type input "9.5"
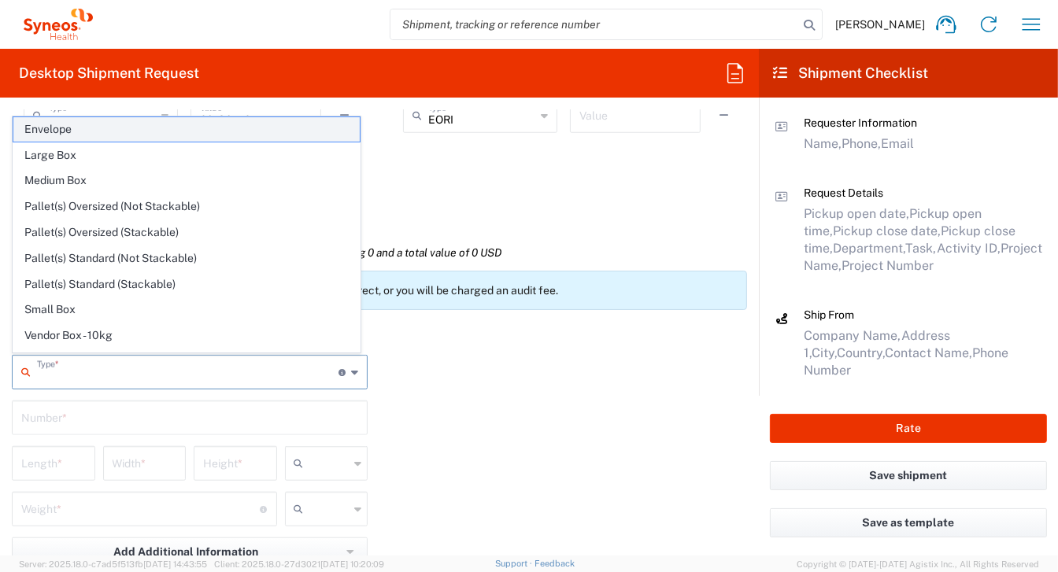
type input "12.5"
type input "0.25"
type input "in"
type input "0.45"
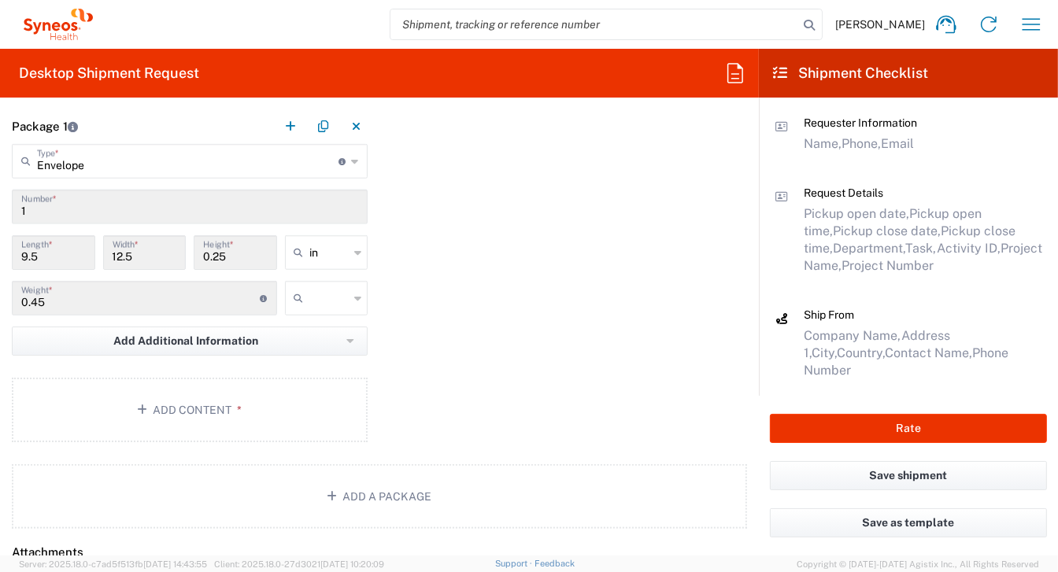
scroll to position [1496, 0]
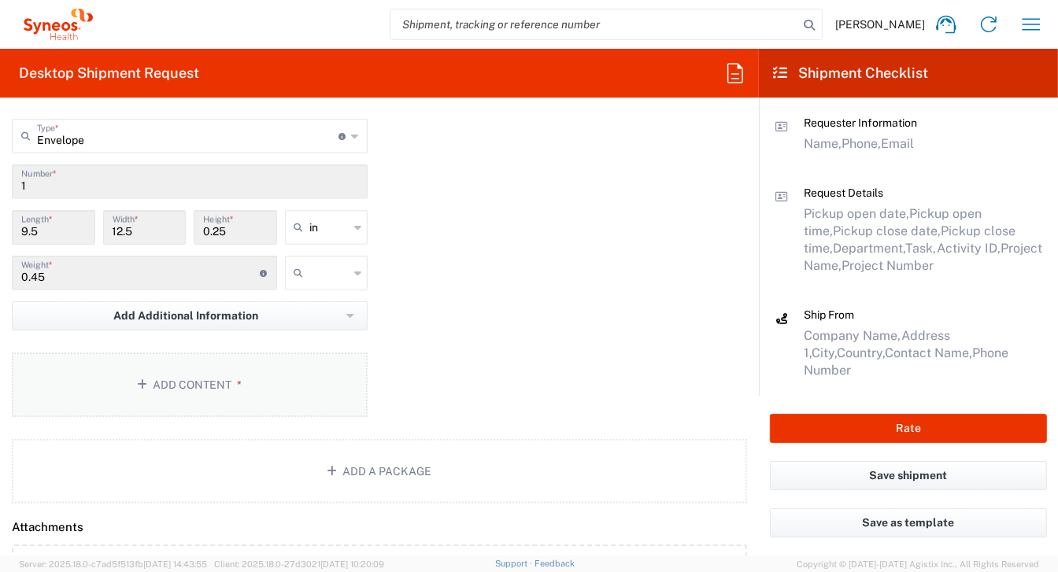
click at [183, 383] on button "Add Content *" at bounding box center [190, 385] width 356 height 65
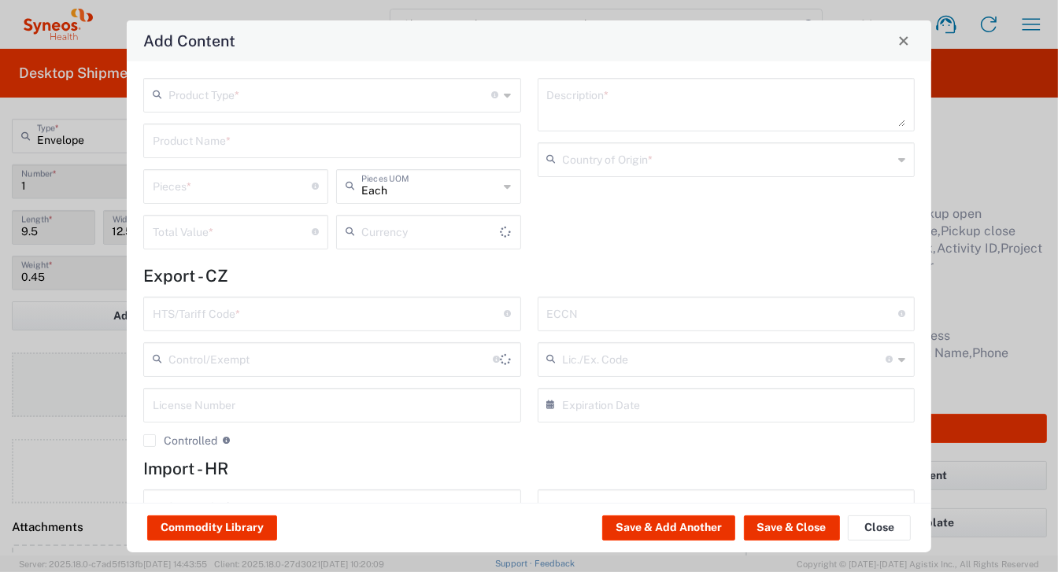
type input "US Dollar"
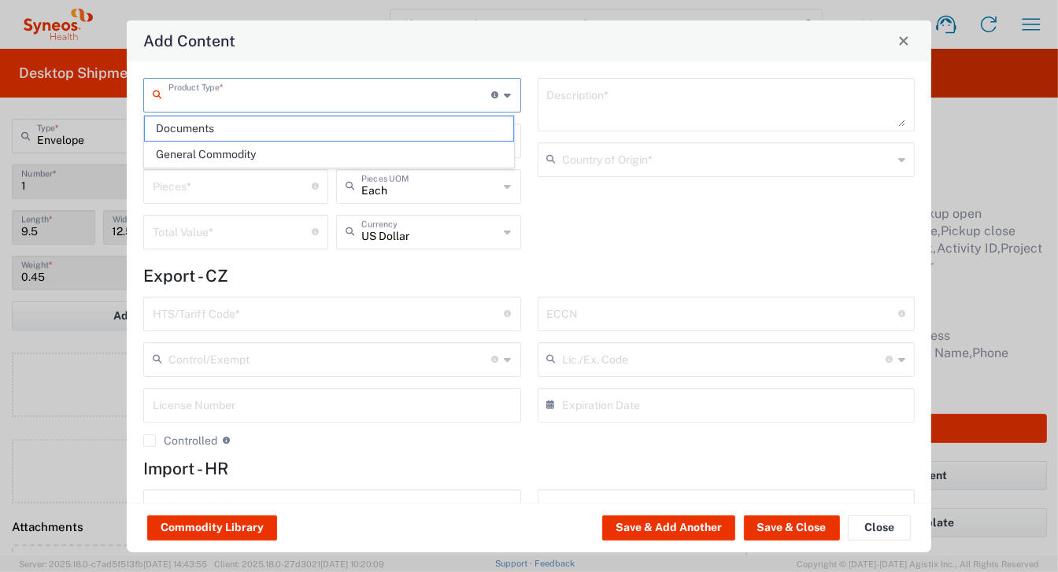
click at [214, 94] on input "text" at bounding box center [331, 94] width 324 height 28
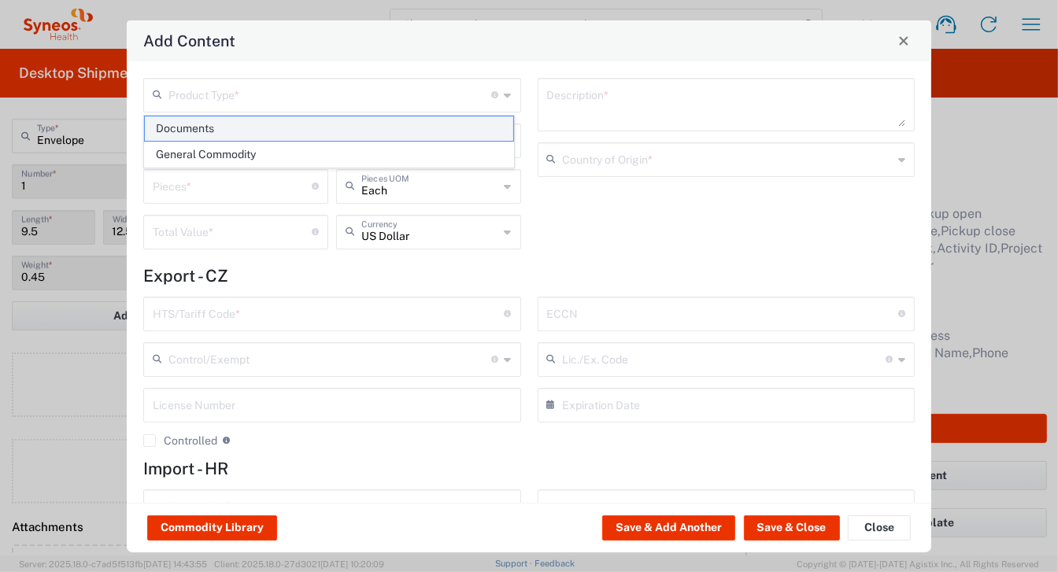
click at [193, 132] on span "Documents" at bounding box center [329, 129] width 369 height 24
type input "Documents"
type input "1"
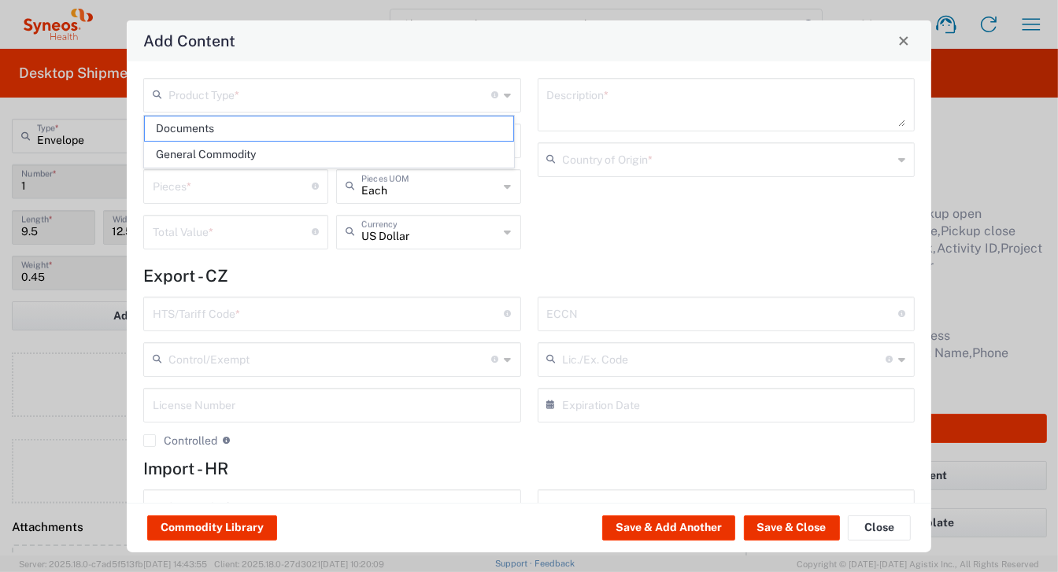
type textarea "Documents"
type input "Czechia"
type input "0000.00.0000"
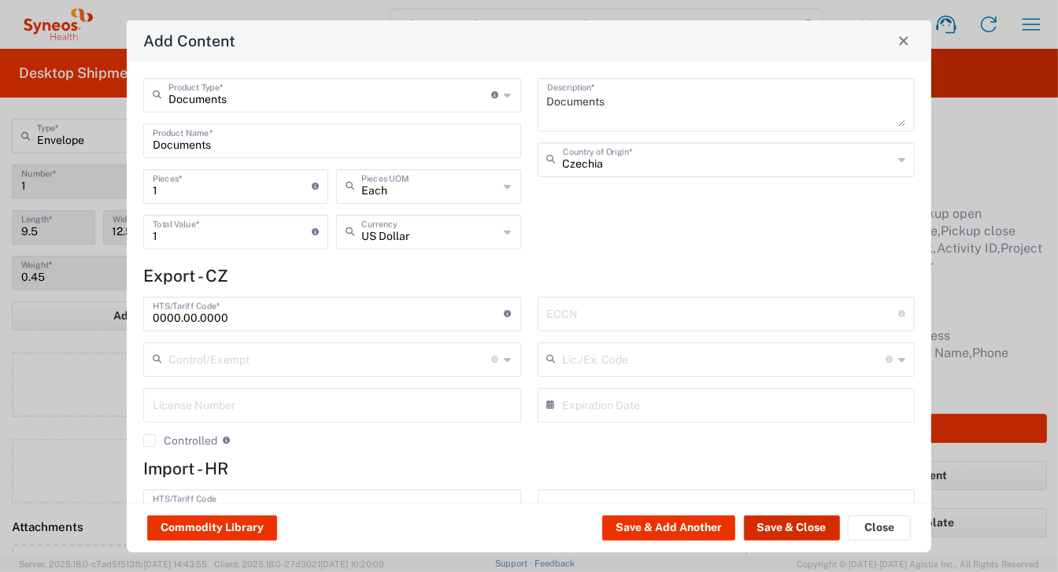
click at [798, 530] on button "Save & Close" at bounding box center [792, 528] width 96 height 25
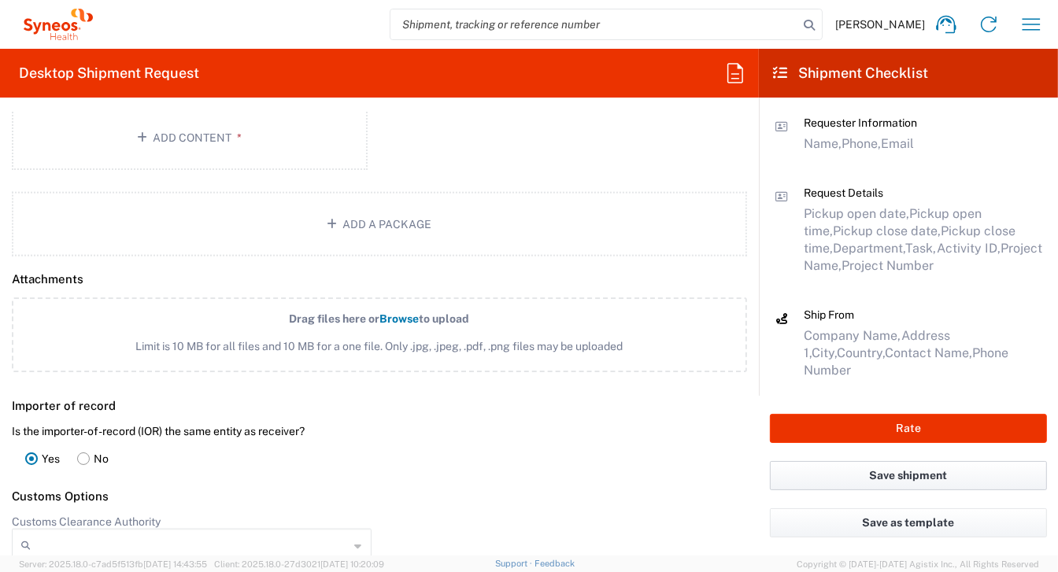
scroll to position [1654, 0]
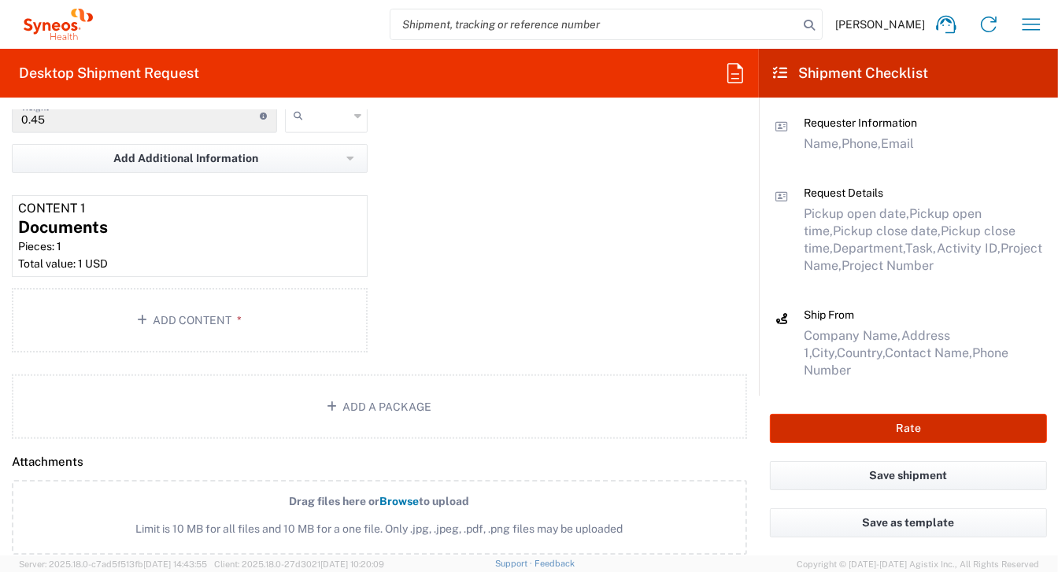
click at [906, 443] on button "Rate" at bounding box center [908, 428] width 277 height 29
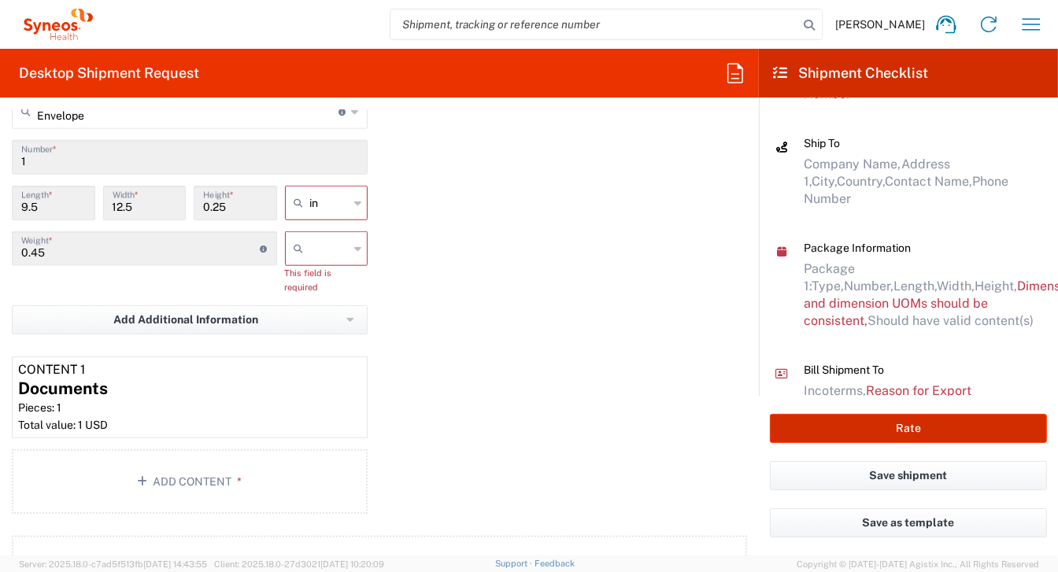
scroll to position [1446, 0]
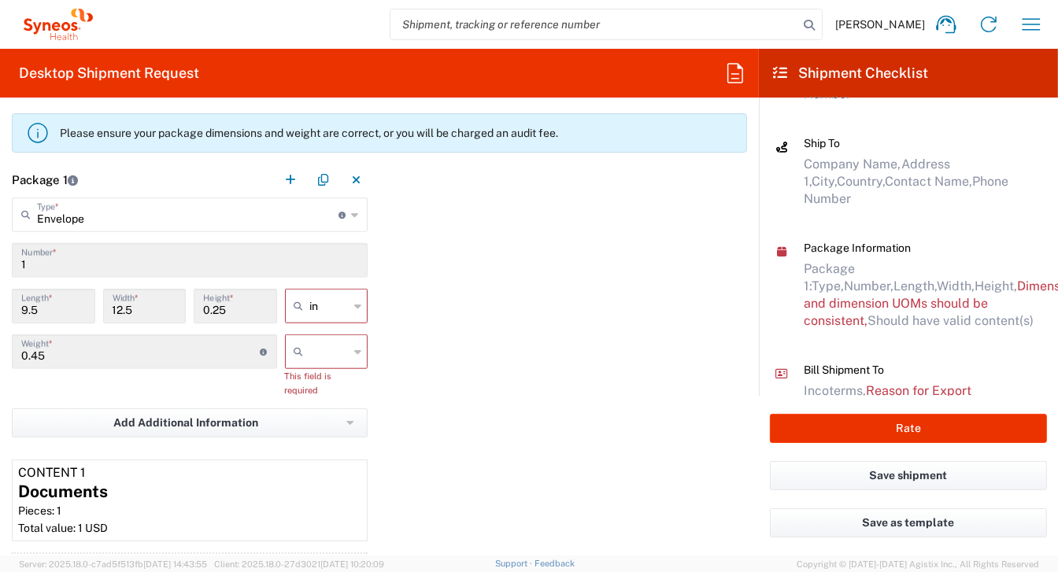
click at [355, 305] on icon at bounding box center [358, 306] width 7 height 25
click at [311, 364] on span "cm" at bounding box center [321, 364] width 79 height 24
type input "24.13"
type input "31.75"
type input "0.64"
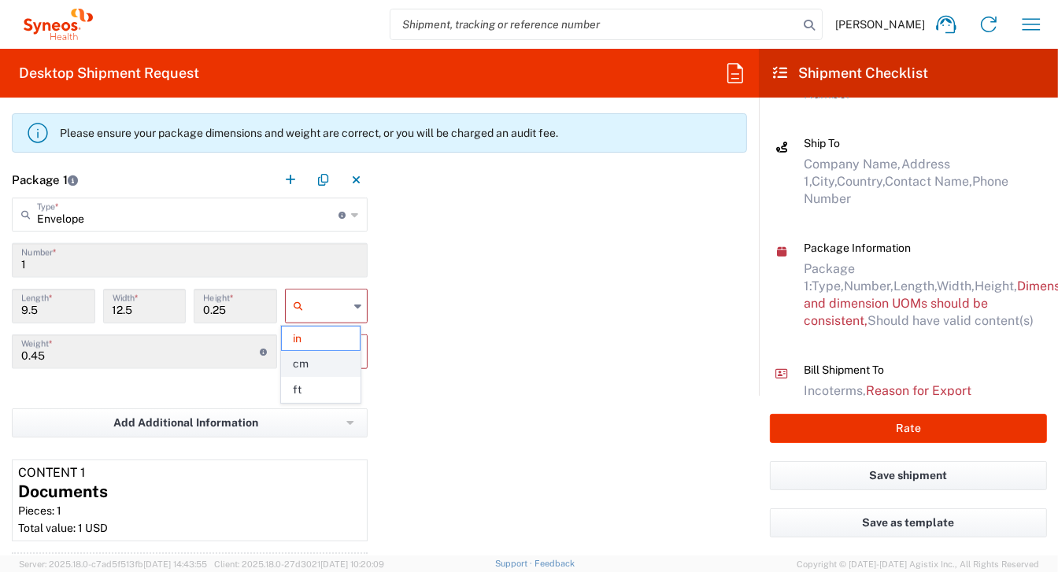
type input "cm"
click at [355, 349] on icon at bounding box center [358, 351] width 7 height 25
click at [317, 390] on span "kgs" at bounding box center [321, 384] width 79 height 24
type input "kgs"
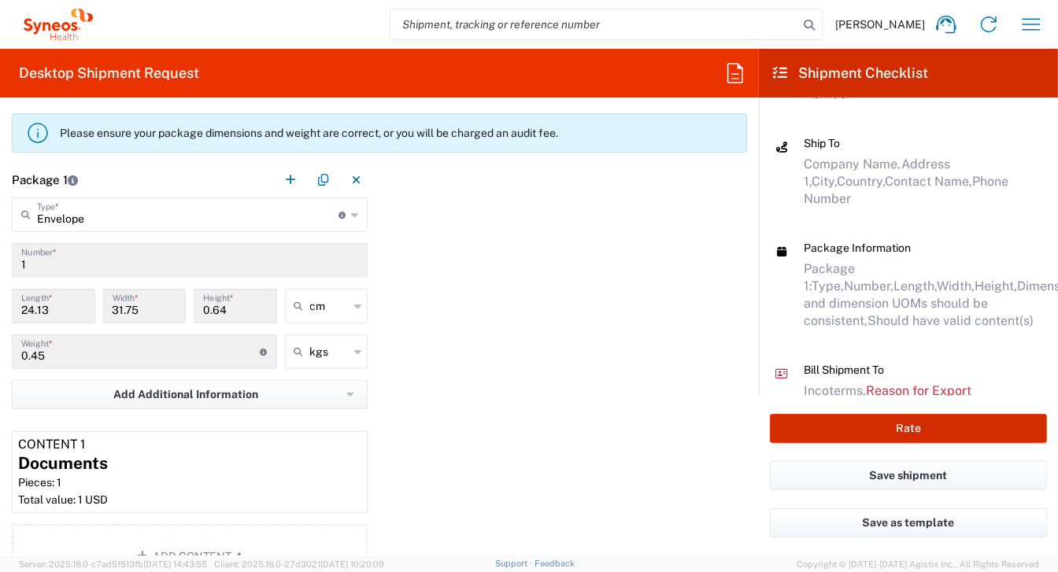
click at [917, 428] on button "Rate" at bounding box center [908, 428] width 277 height 29
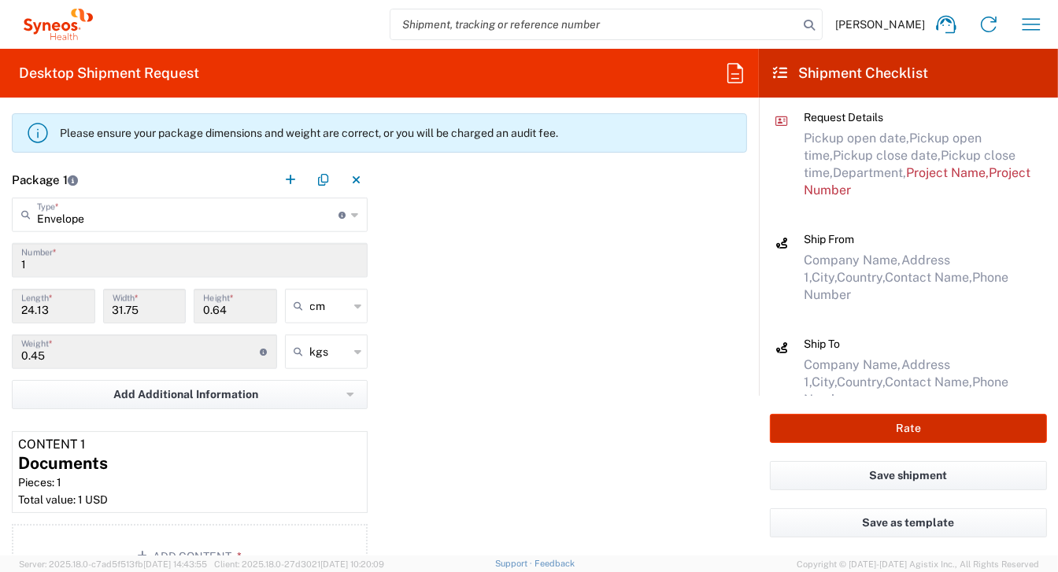
scroll to position [0, 0]
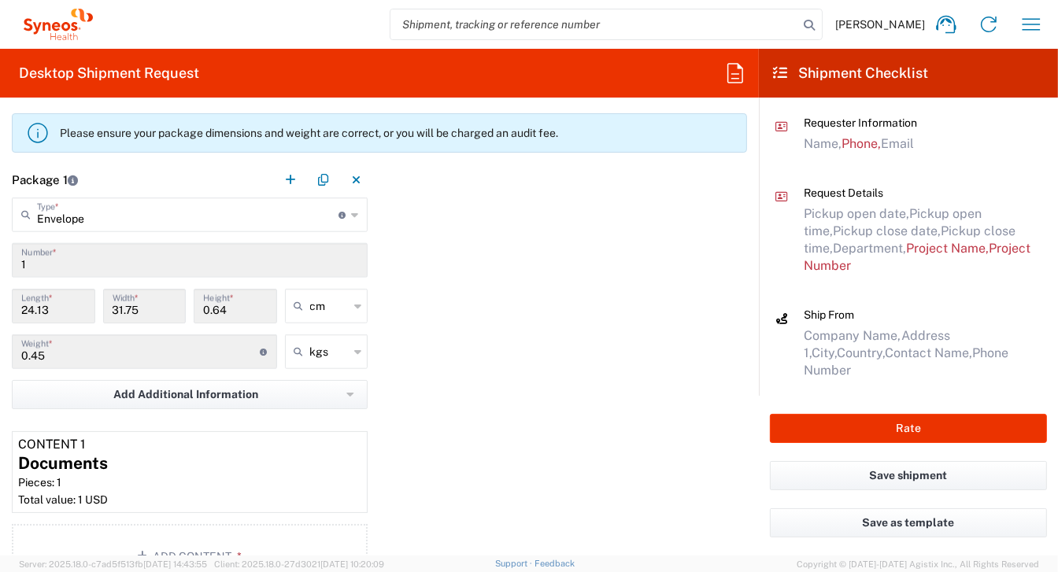
click at [906, 255] on span "Project Name," at bounding box center [947, 248] width 83 height 15
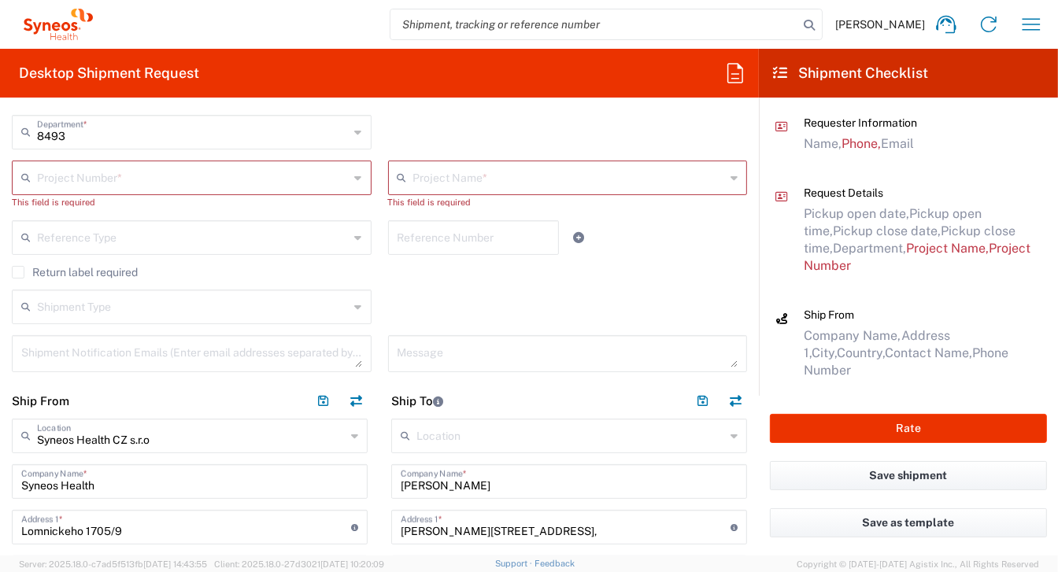
scroll to position [343, 0]
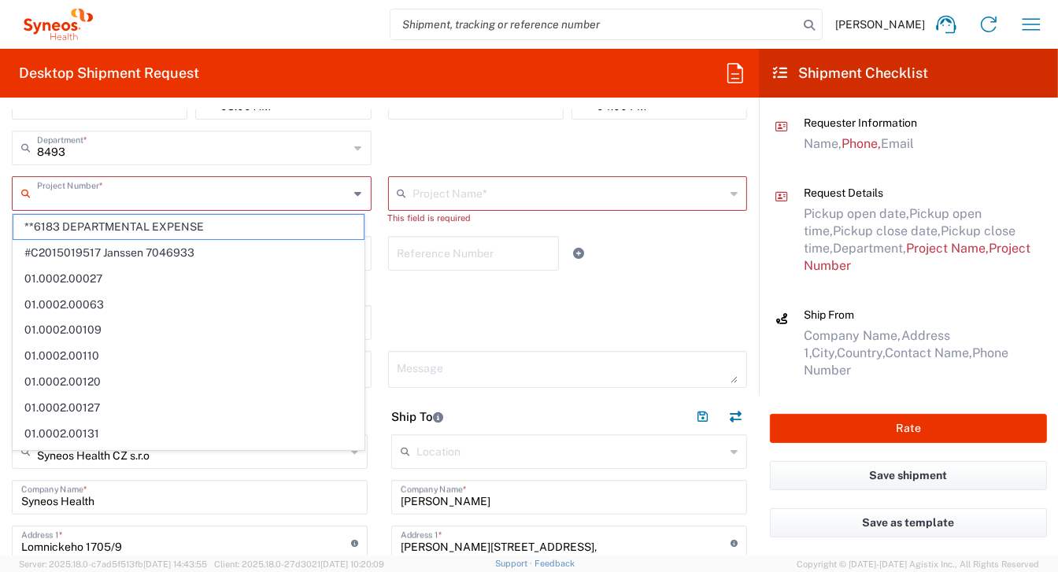
click at [53, 191] on input "text" at bounding box center [193, 193] width 313 height 28
click at [89, 205] on input "8493" at bounding box center [193, 193] width 313 height 28
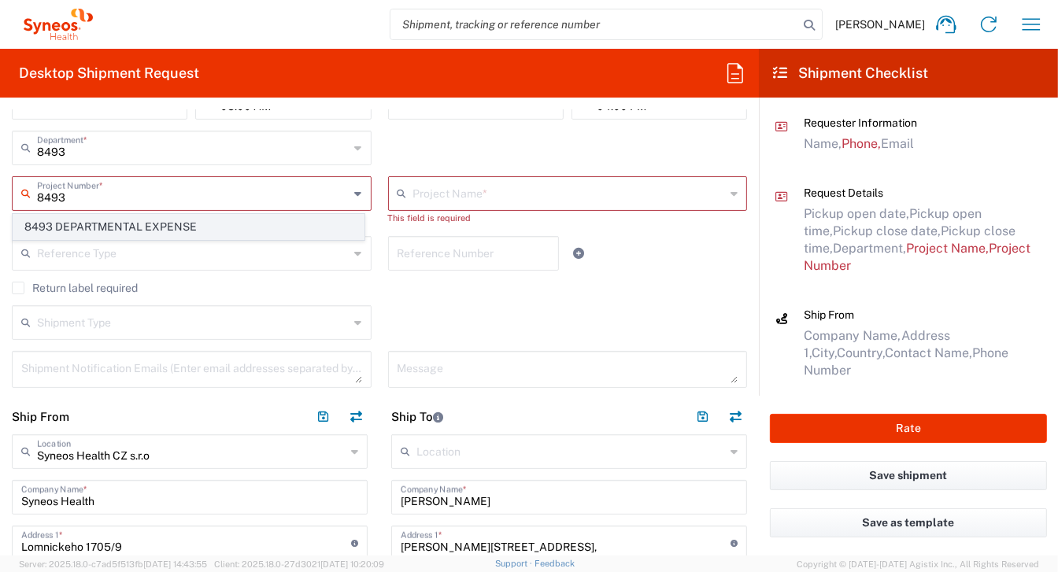
click at [98, 224] on span "8493 DEPARTMENTAL EXPENSE" at bounding box center [188, 227] width 350 height 24
type input "8493 DEPARTMENTAL EXPENSE"
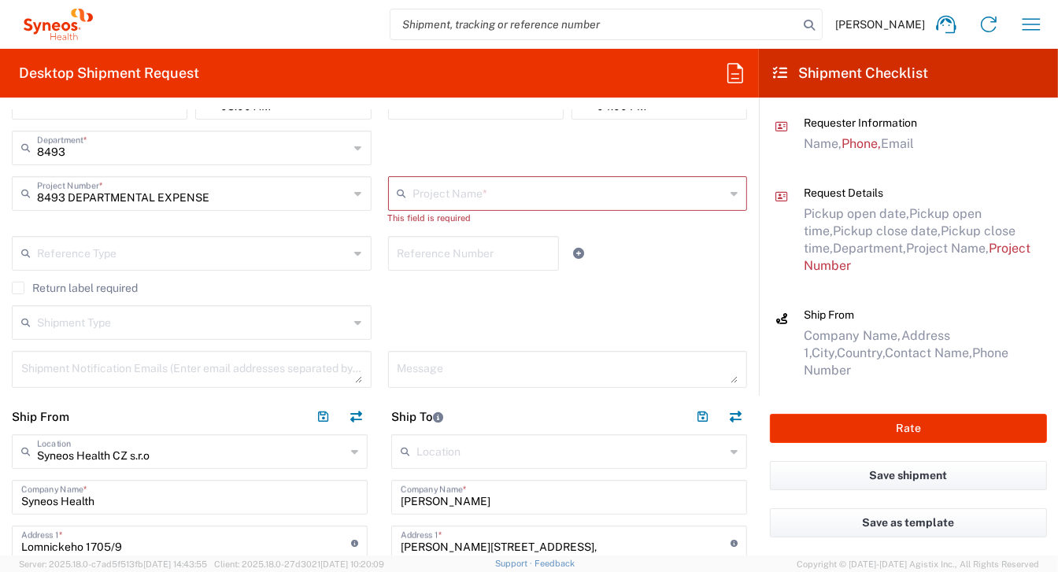
click at [98, 224] on div "8493 DEPARTMENTAL EXPENSE Project Number * 8493 DEPARTMENTAL EXPENSE" at bounding box center [192, 206] width 376 height 60
click at [417, 191] on input "text" at bounding box center [569, 193] width 313 height 28
click at [413, 193] on input "text" at bounding box center [569, 193] width 313 height 28
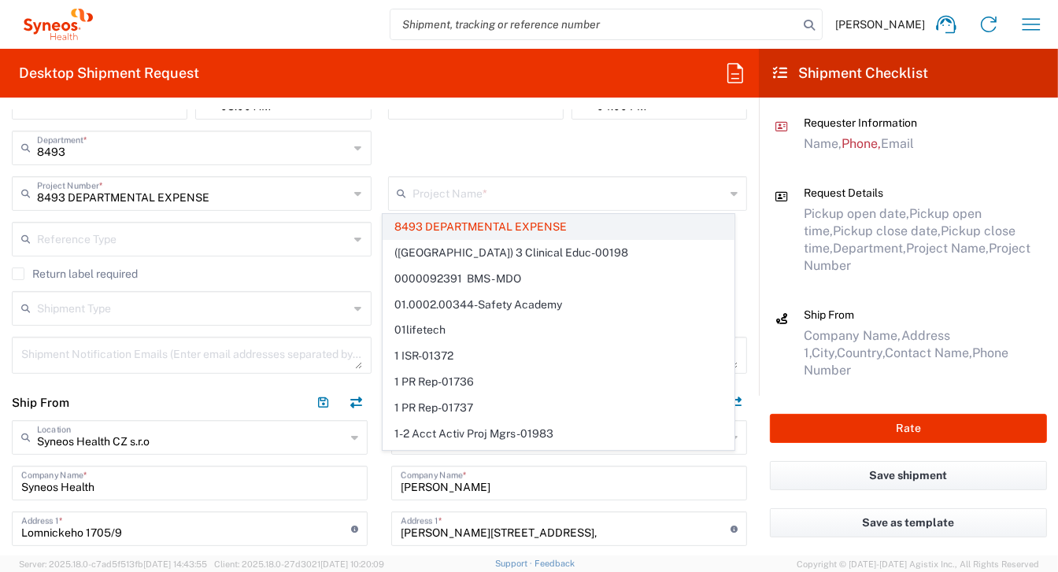
click at [441, 220] on span "8493 DEPARTMENTAL EXPENSE" at bounding box center [558, 227] width 350 height 24
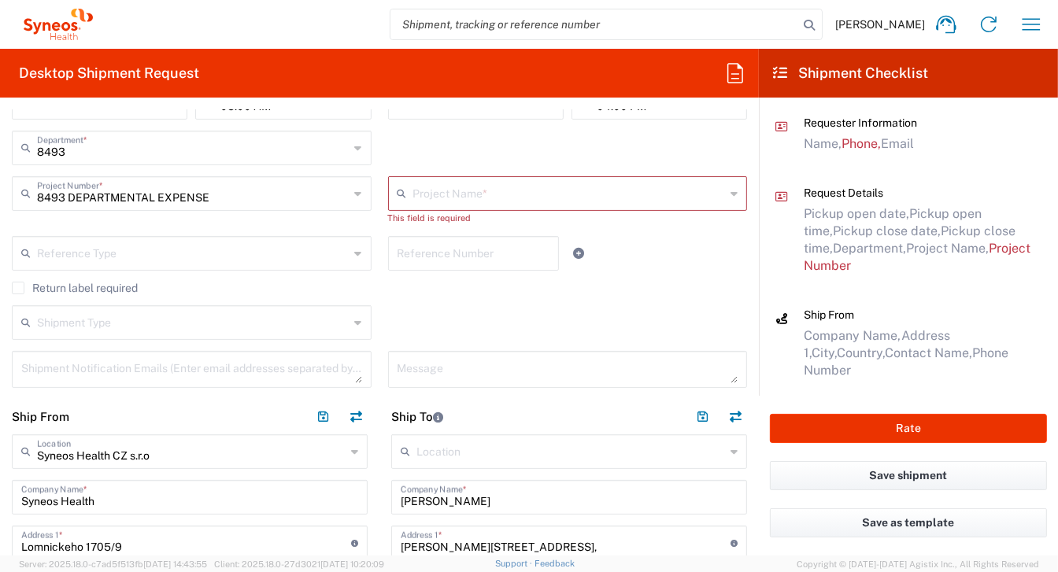
click at [443, 195] on input "text" at bounding box center [569, 193] width 313 height 28
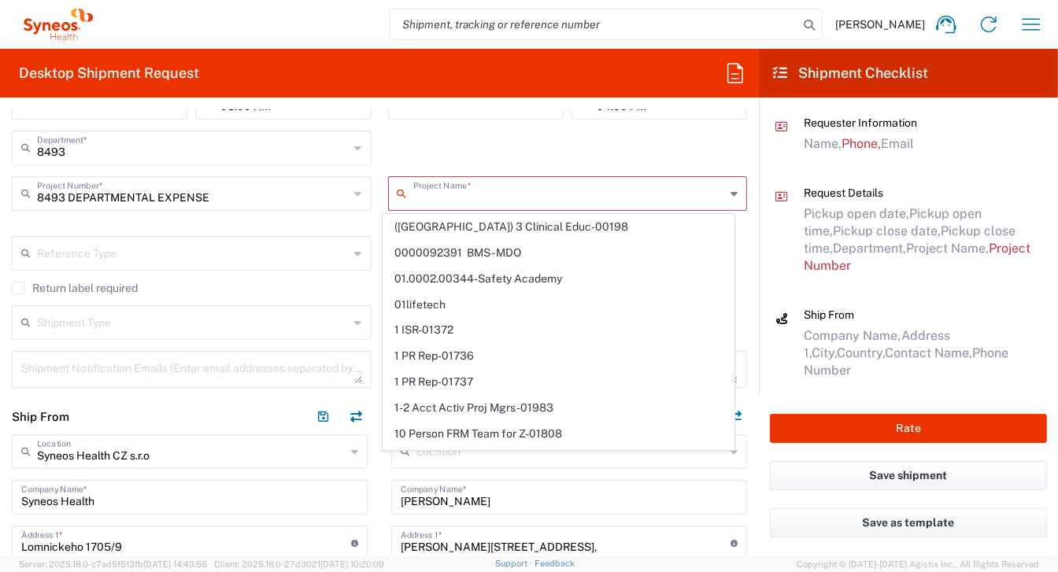
click at [436, 191] on input "text" at bounding box center [569, 193] width 313 height 28
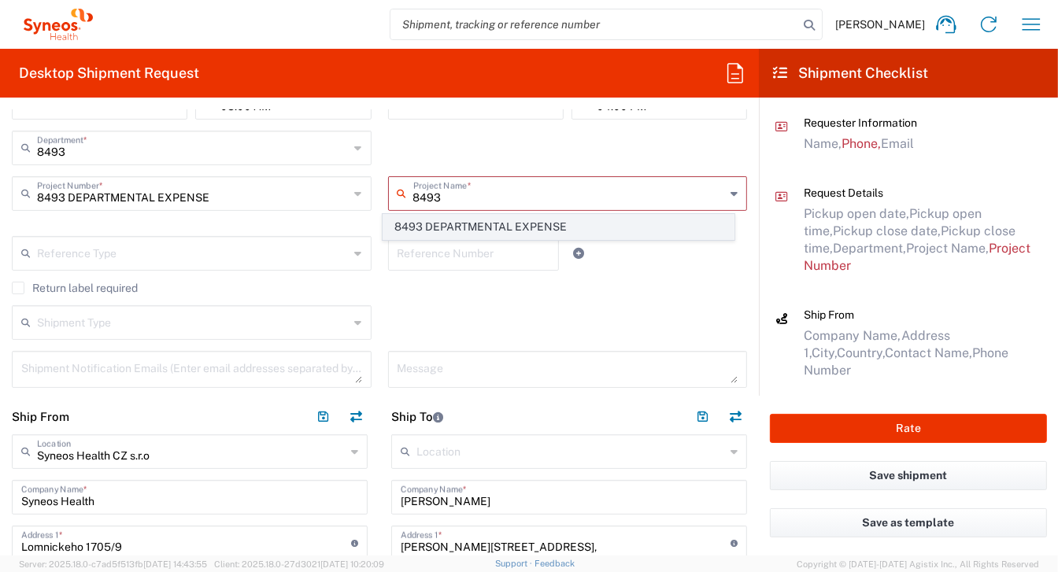
click at [537, 228] on span "8493 DEPARTMENTAL EXPENSE" at bounding box center [558, 227] width 350 height 24
type input "8493 DEPARTMENTAL EXPENSE"
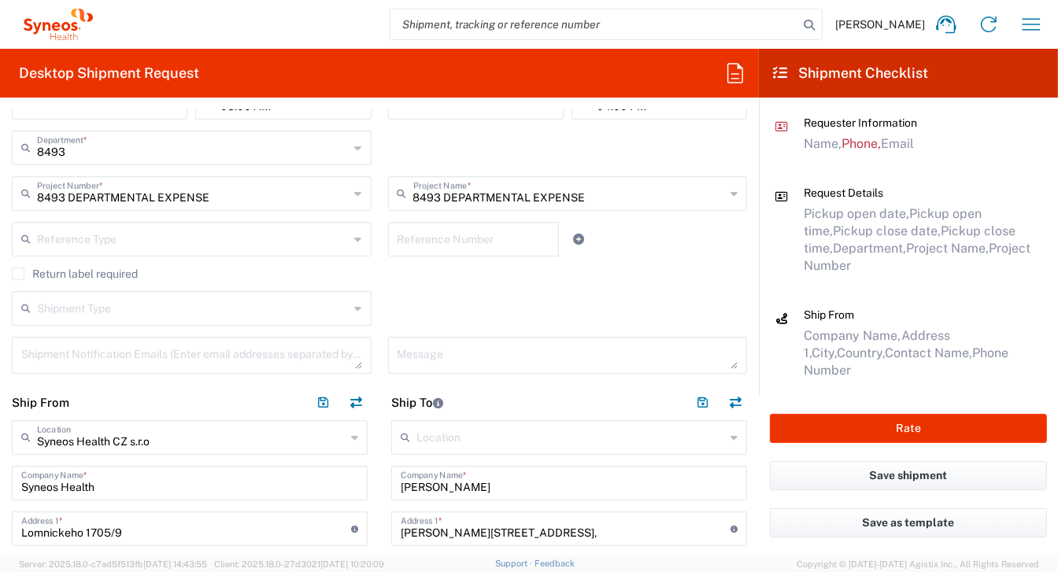
type input "8493 DEPARTMENTAL EXPENSE"
click at [896, 427] on button "Rate" at bounding box center [908, 428] width 277 height 29
type input "8493 DEPARTMENTAL EXPENSE"
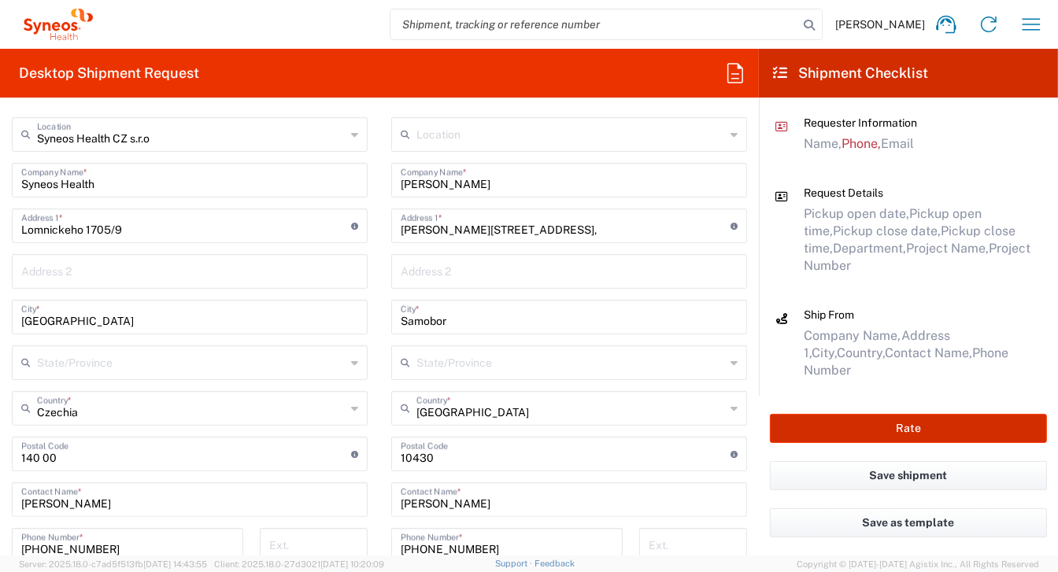
scroll to position [816, 0]
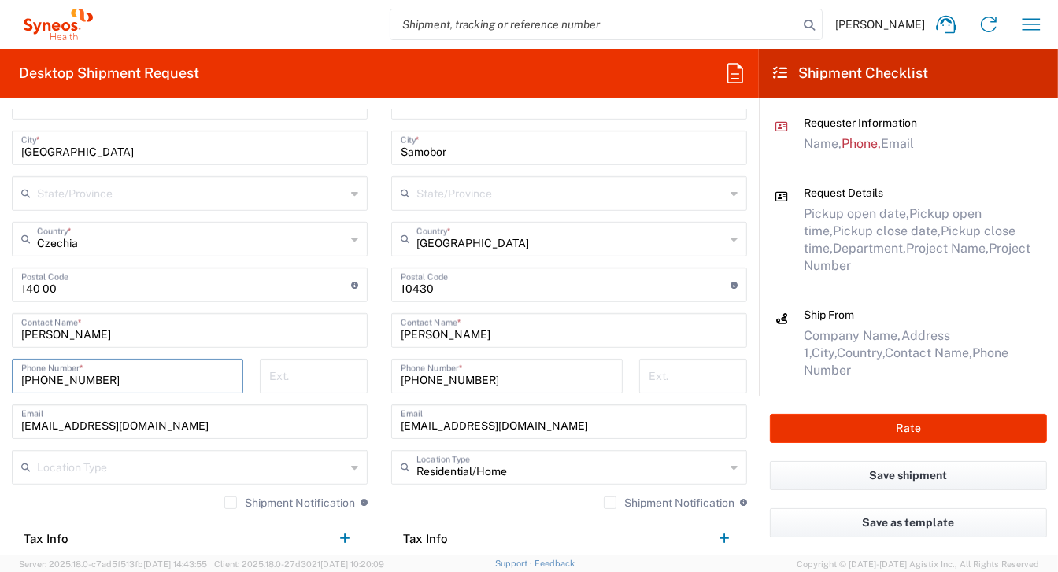
click at [181, 378] on input "[PHONE_NUMBER]" at bounding box center [127, 375] width 213 height 28
click at [48, 376] on input "[PHONE_NUMBER]" at bounding box center [127, 375] width 213 height 28
click at [67, 376] on input "[PHONE_NUMBER]" at bounding box center [127, 375] width 213 height 28
click at [89, 380] on input "[PHONE_NUMBER]" at bounding box center [127, 375] width 213 height 28
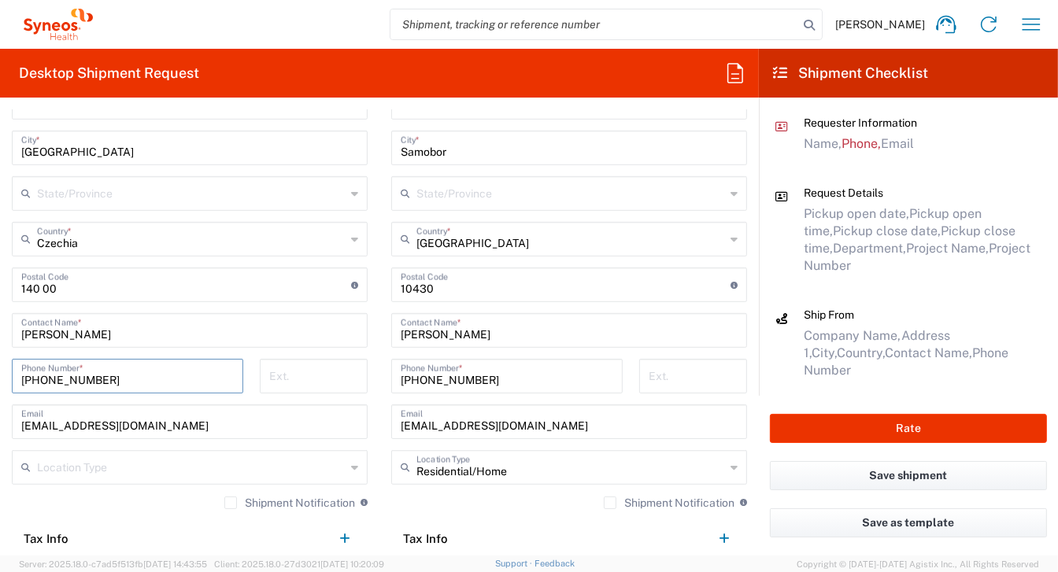
click at [91, 380] on input "[PHONE_NUMBER]" at bounding box center [127, 375] width 213 height 28
type input "[PHONE_NUMBER]"
click at [893, 436] on button "Rate" at bounding box center [908, 428] width 277 height 29
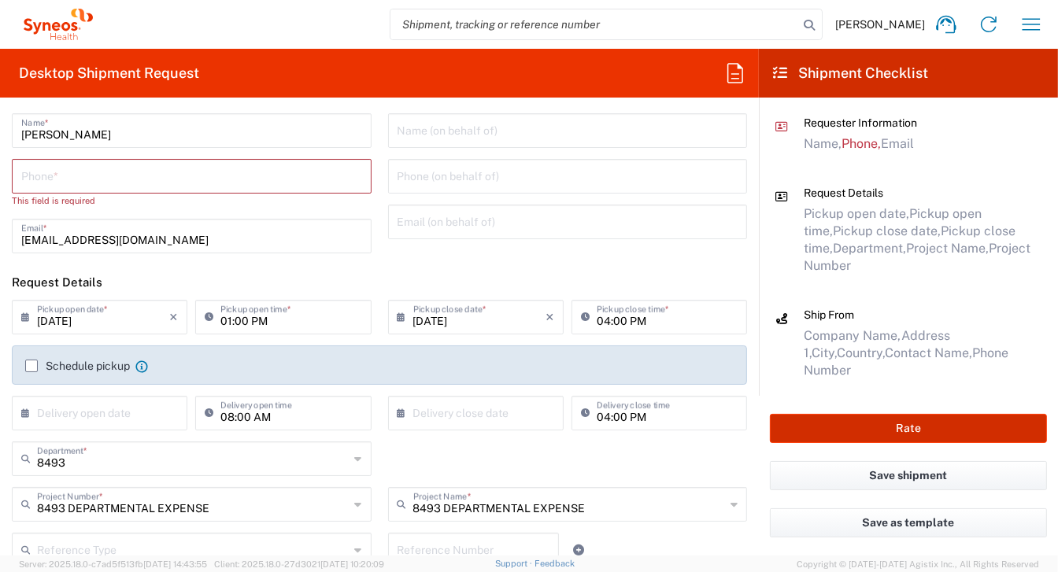
scroll to position [28, 0]
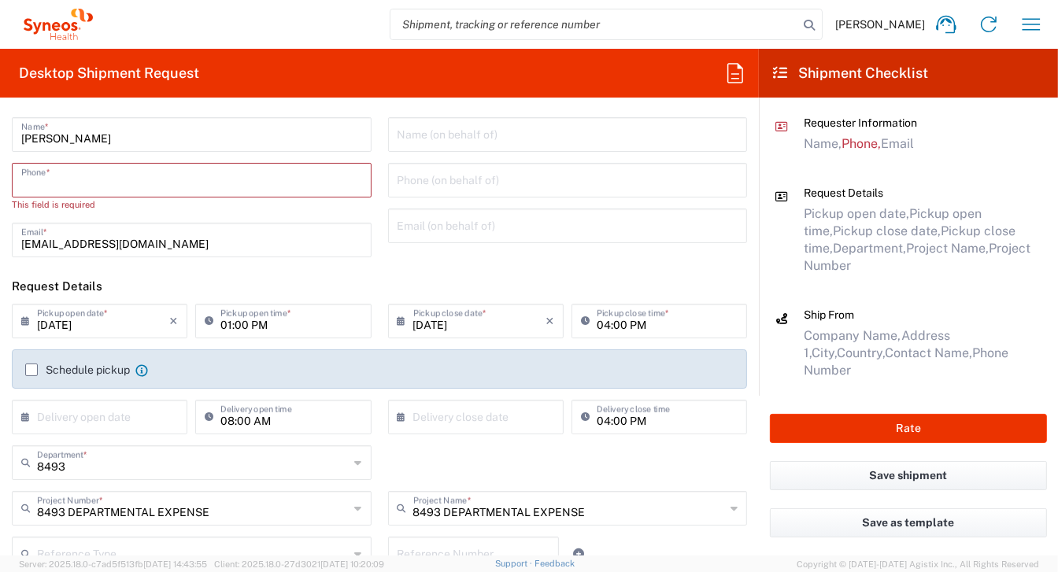
click at [72, 174] on input "tel" at bounding box center [191, 179] width 341 height 28
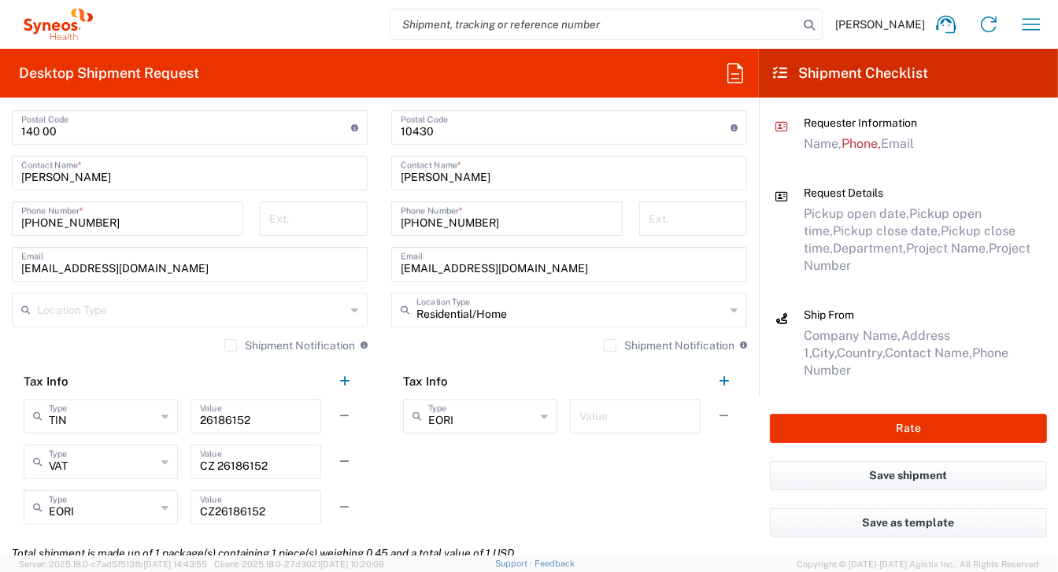
scroll to position [1052, 0]
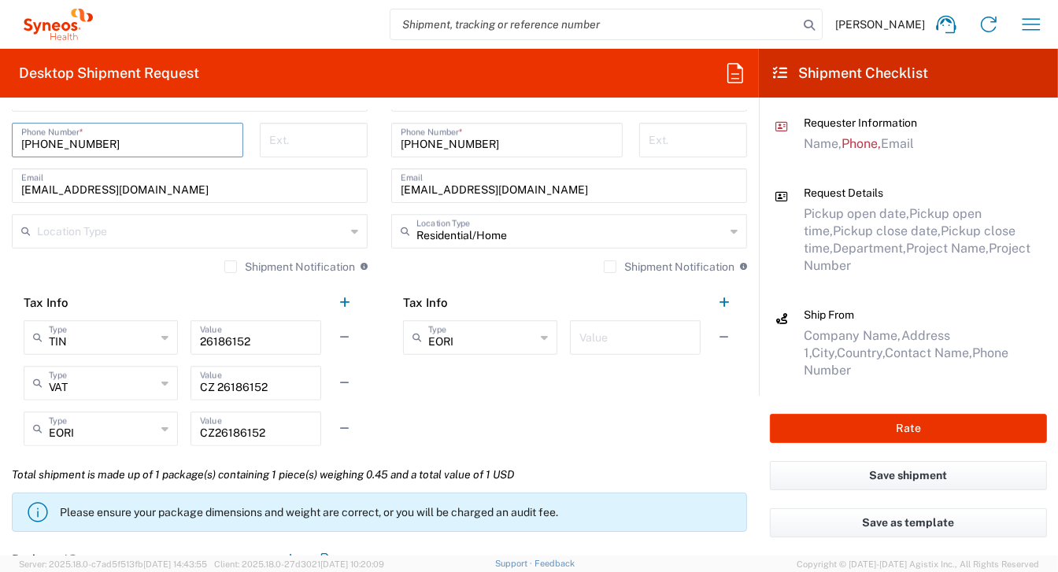
drag, startPoint x: 126, startPoint y: 146, endPoint x: 7, endPoint y: 138, distance: 119.2
click at [7, 138] on div "[PHONE_NUMBER] Phone Number *" at bounding box center [128, 146] width 248 height 46
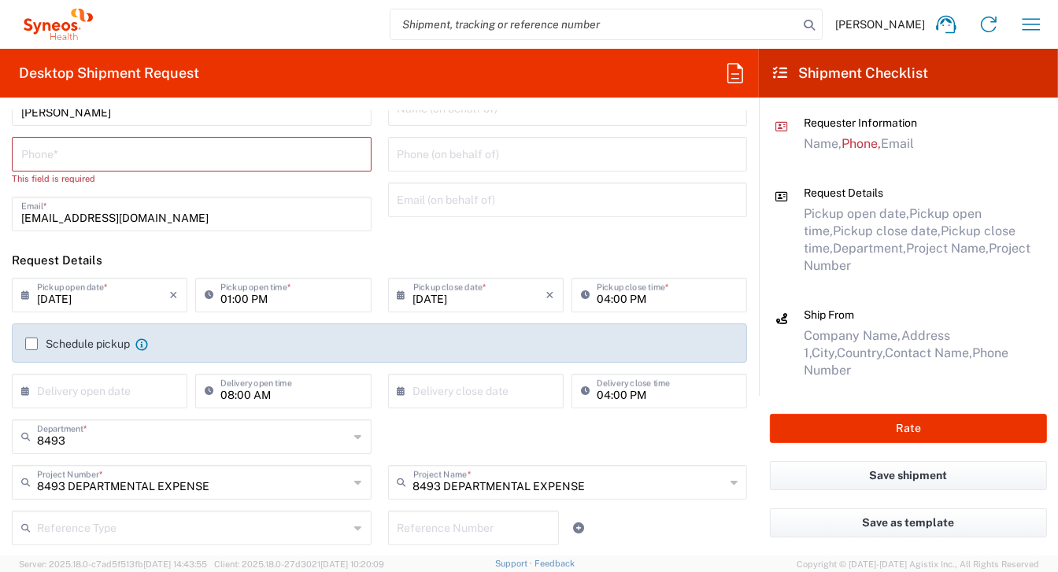
scroll to position [0, 0]
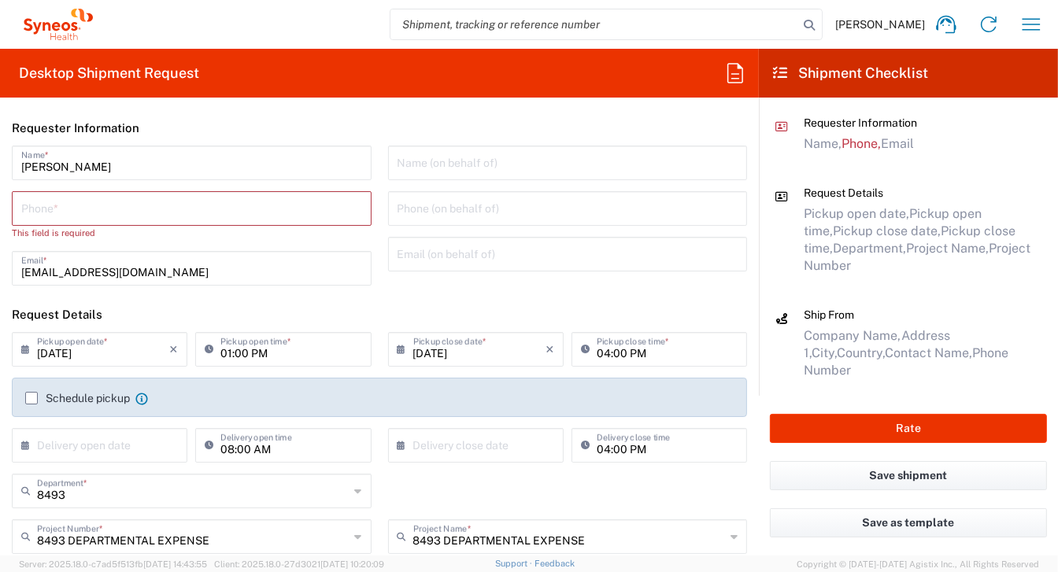
click at [123, 199] on input "tel" at bounding box center [191, 208] width 341 height 28
paste input "[PHONE_NUMBER]"
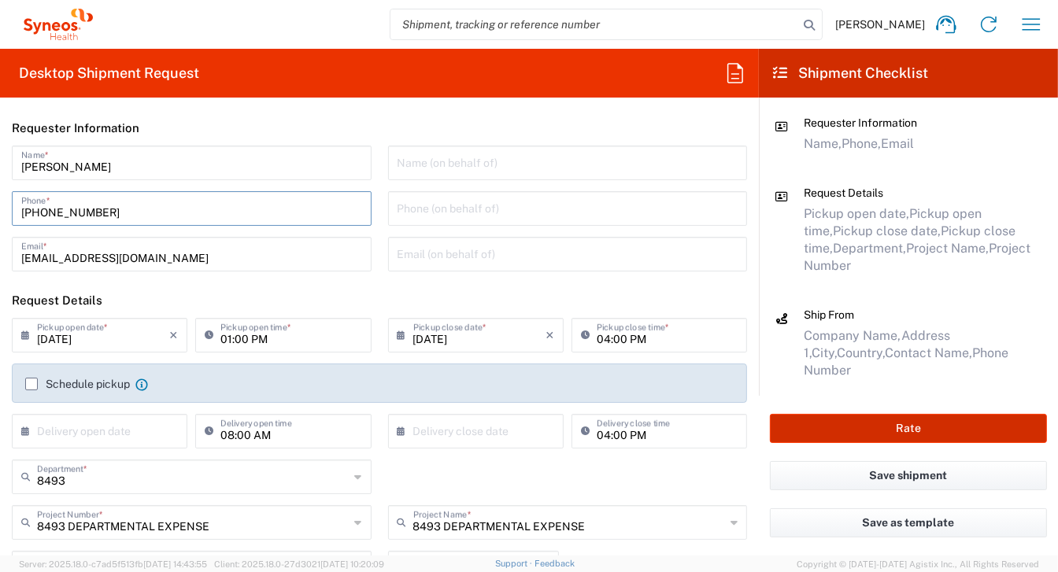
type input "[PHONE_NUMBER]"
click at [905, 438] on button "Rate" at bounding box center [908, 428] width 277 height 29
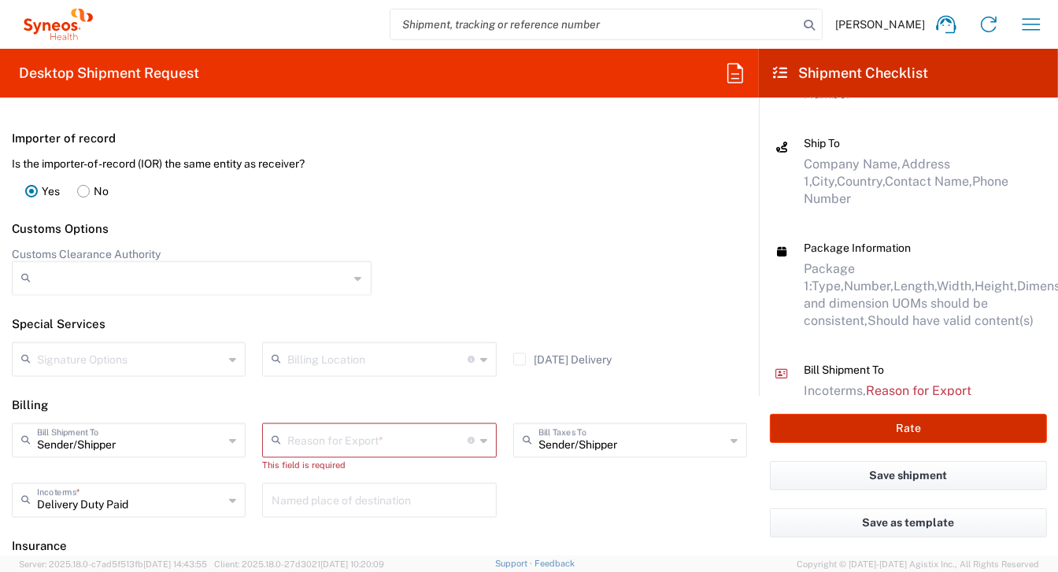
scroll to position [2126, 0]
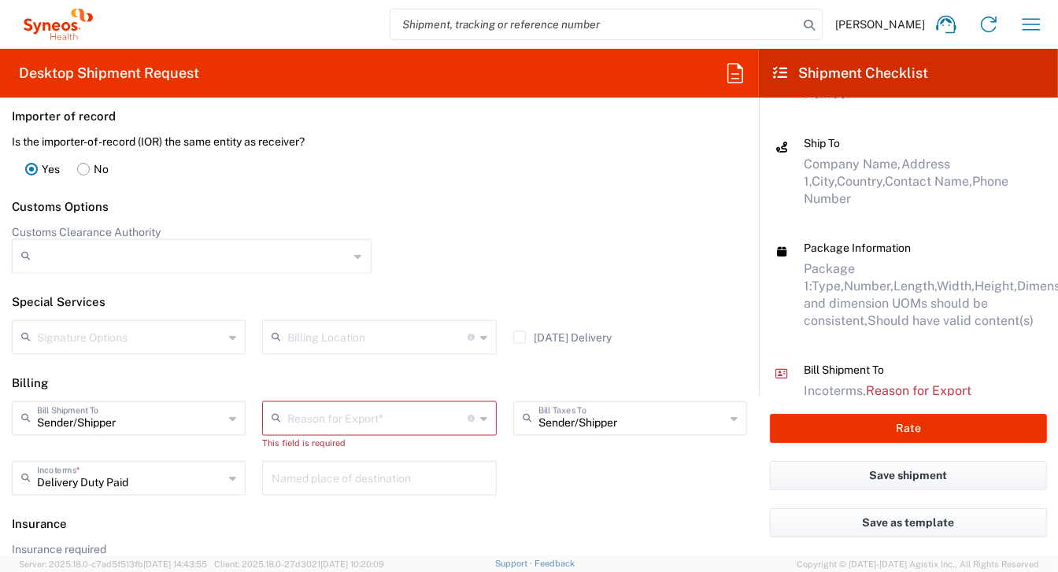
click at [357, 416] on input "text" at bounding box center [377, 418] width 180 height 28
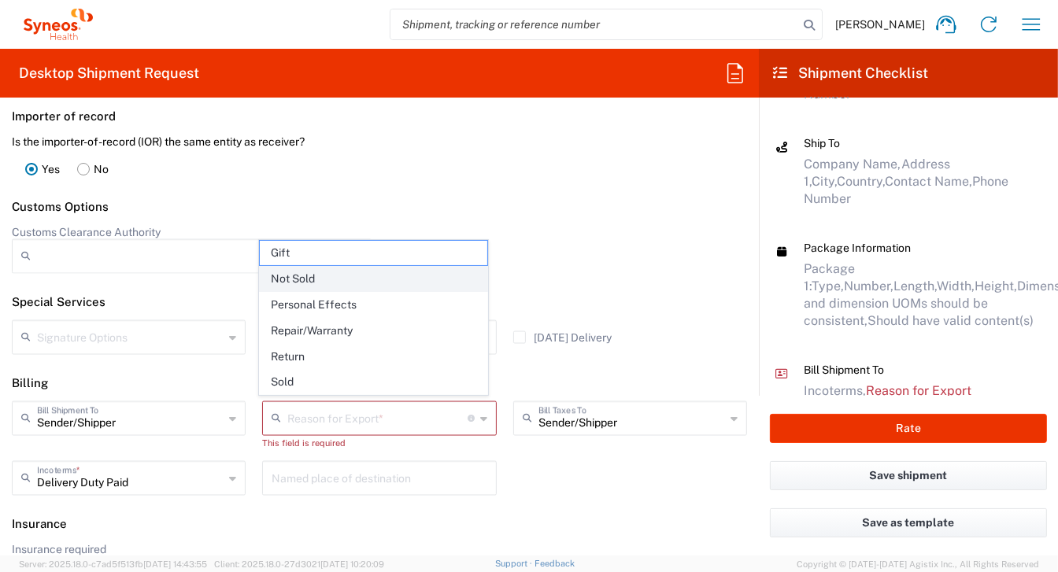
click at [291, 283] on span "Not Sold" at bounding box center [373, 279] width 227 height 24
type input "Not Sold"
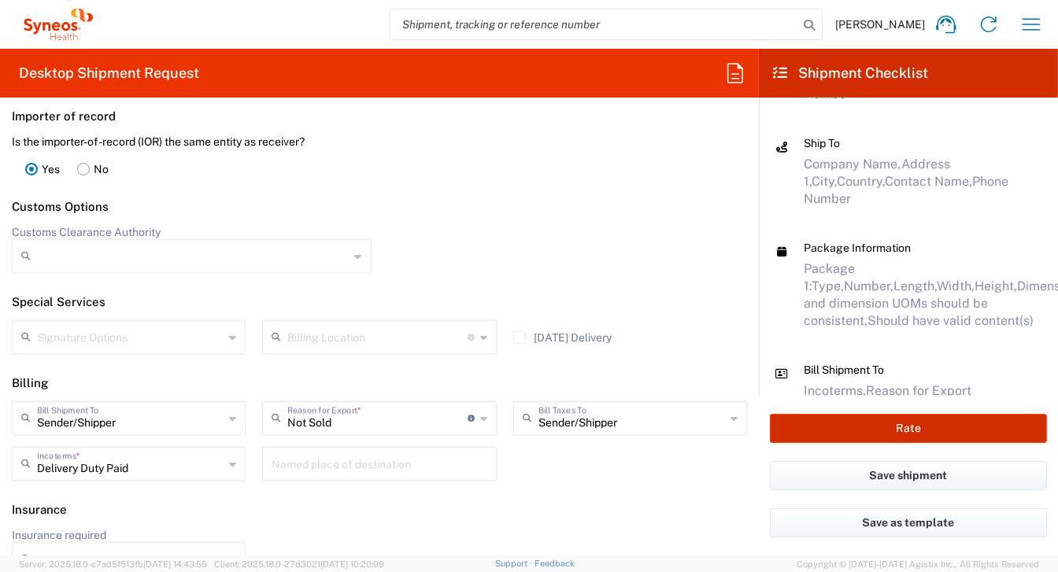
click at [909, 434] on button "Rate" at bounding box center [908, 428] width 277 height 29
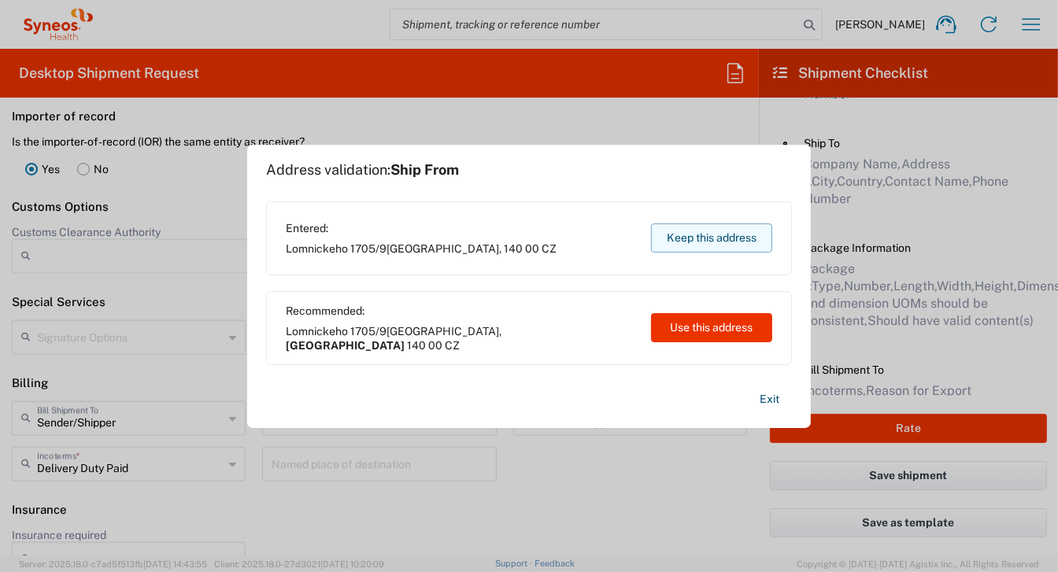
click at [716, 243] on button "Keep this address" at bounding box center [711, 238] width 121 height 29
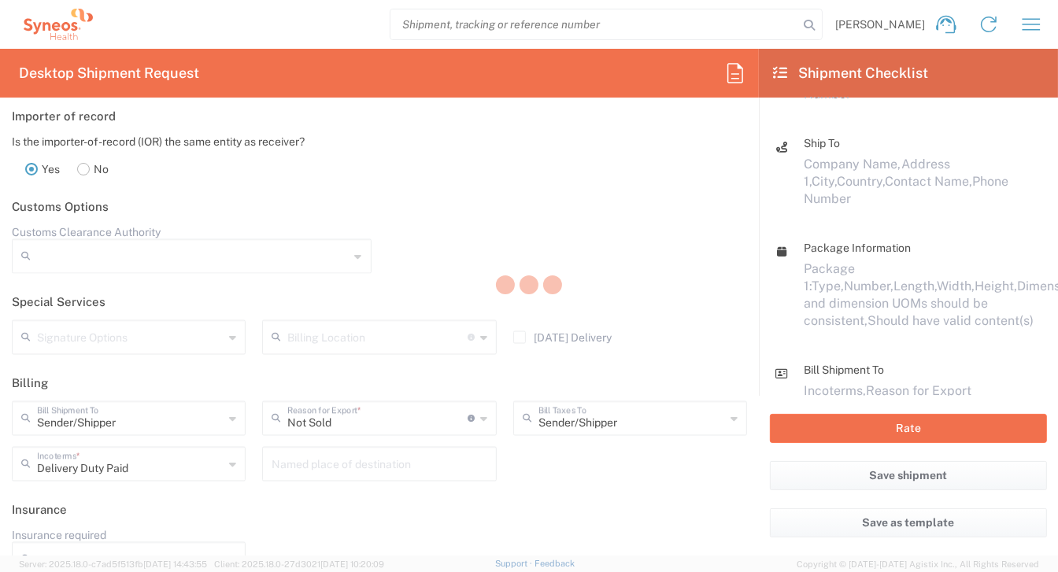
scroll to position [261, 0]
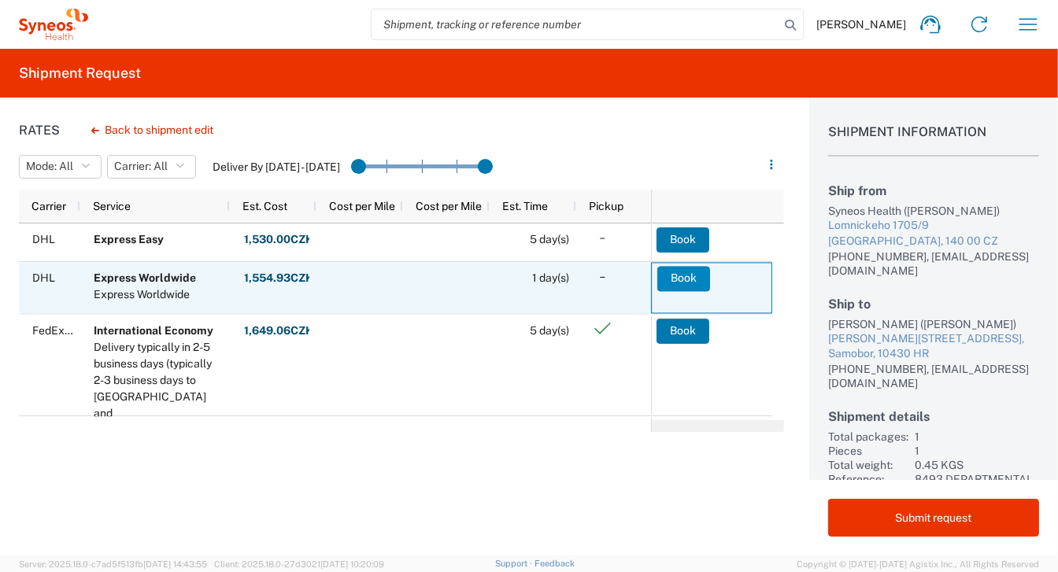
click at [687, 281] on button "Book" at bounding box center [684, 278] width 53 height 25
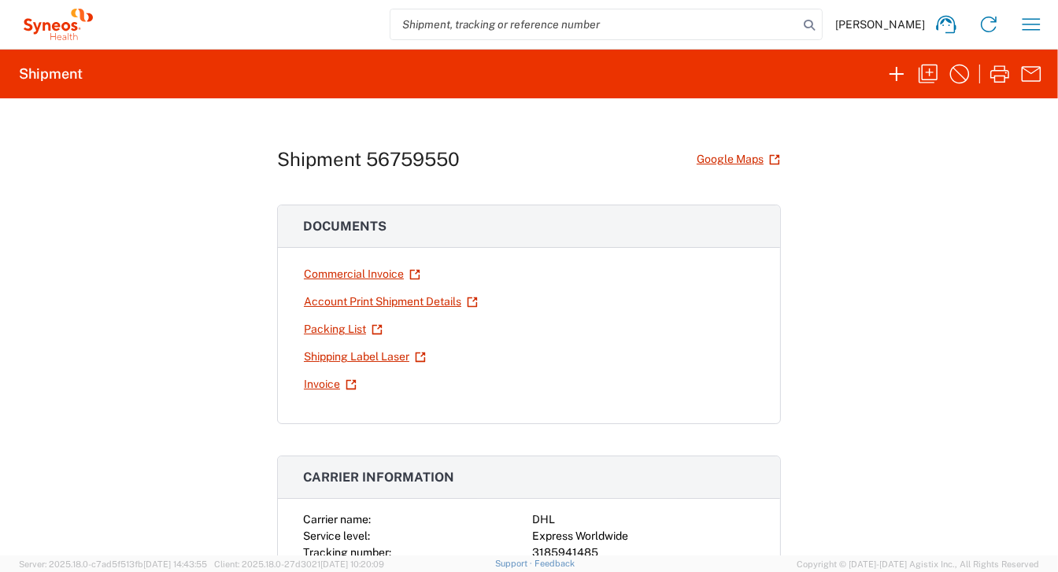
click at [955, 204] on div "Shipment 56759550 Google Maps Documents Commercial Invoice Account Print Shipme…" at bounding box center [529, 326] width 1058 height 457
click at [330, 302] on link "Account Print Shipment Details" at bounding box center [391, 302] width 176 height 28
click at [343, 331] on link "Packing List" at bounding box center [343, 330] width 80 height 28
click at [335, 352] on link "Shipping Label Laser" at bounding box center [365, 357] width 124 height 28
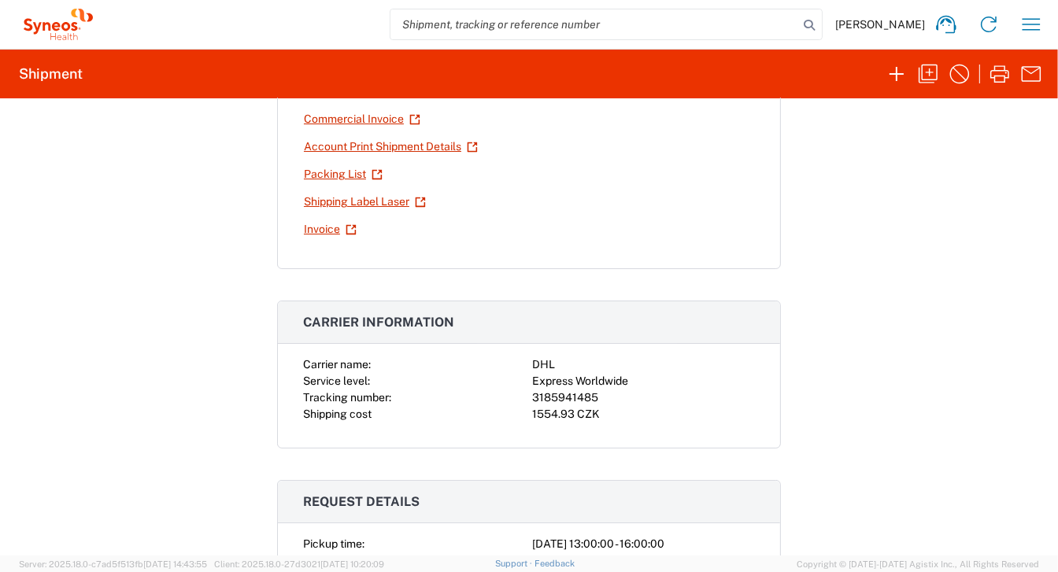
scroll to position [157, 0]
